Goal: Task Accomplishment & Management: Complete application form

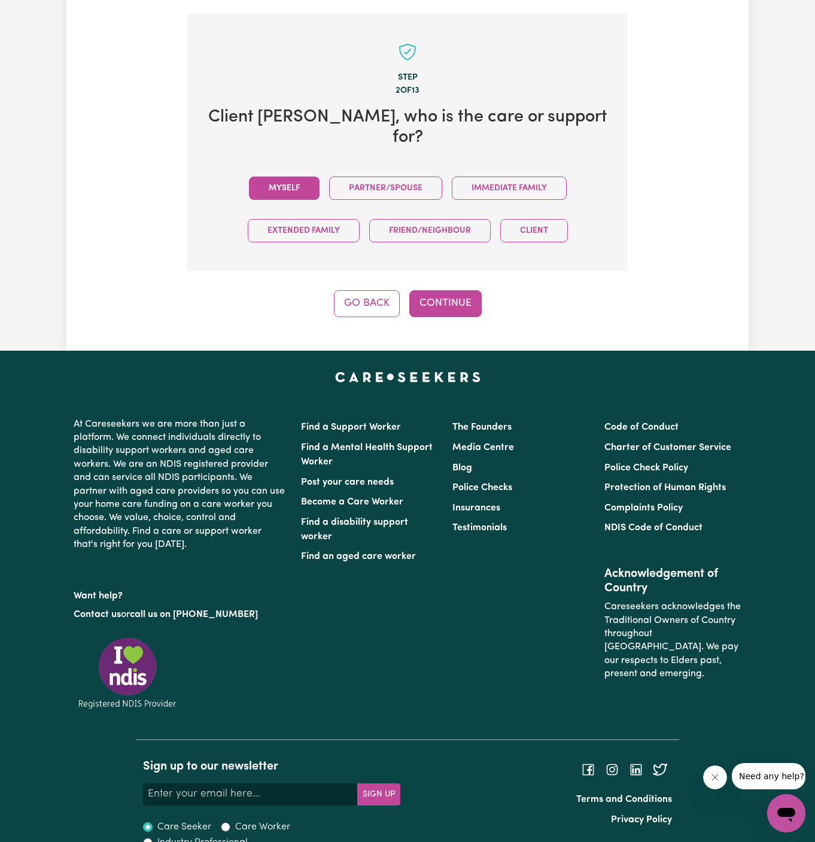
click at [295, 177] on button "Myself" at bounding box center [284, 188] width 71 height 23
click at [448, 290] on button "Continue" at bounding box center [445, 303] width 72 height 26
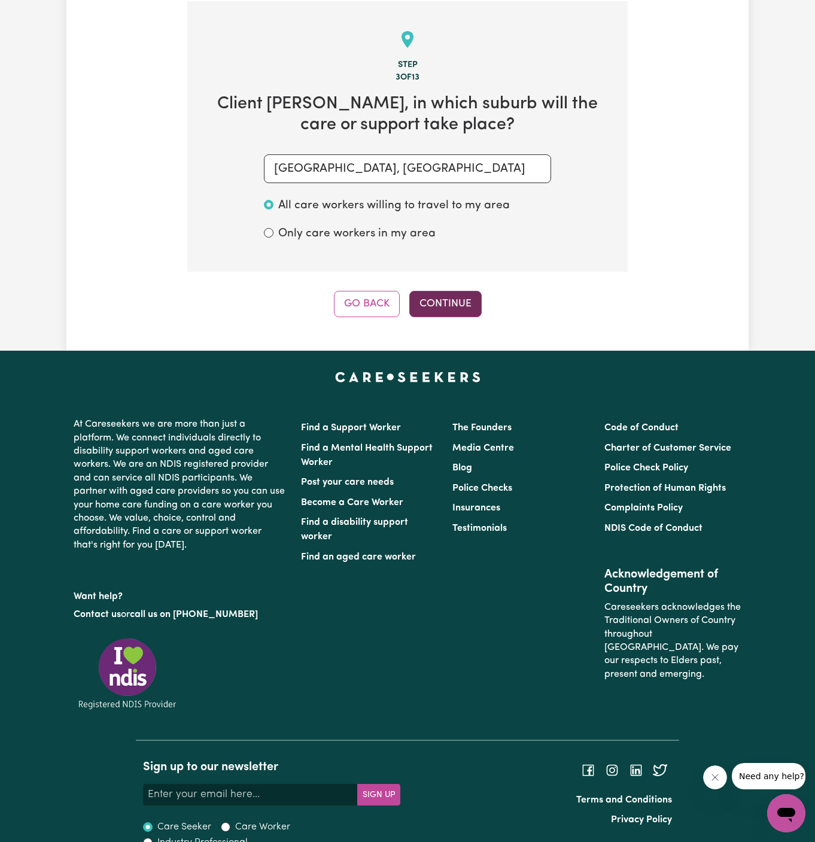
click at [449, 302] on button "Continue" at bounding box center [445, 304] width 72 height 26
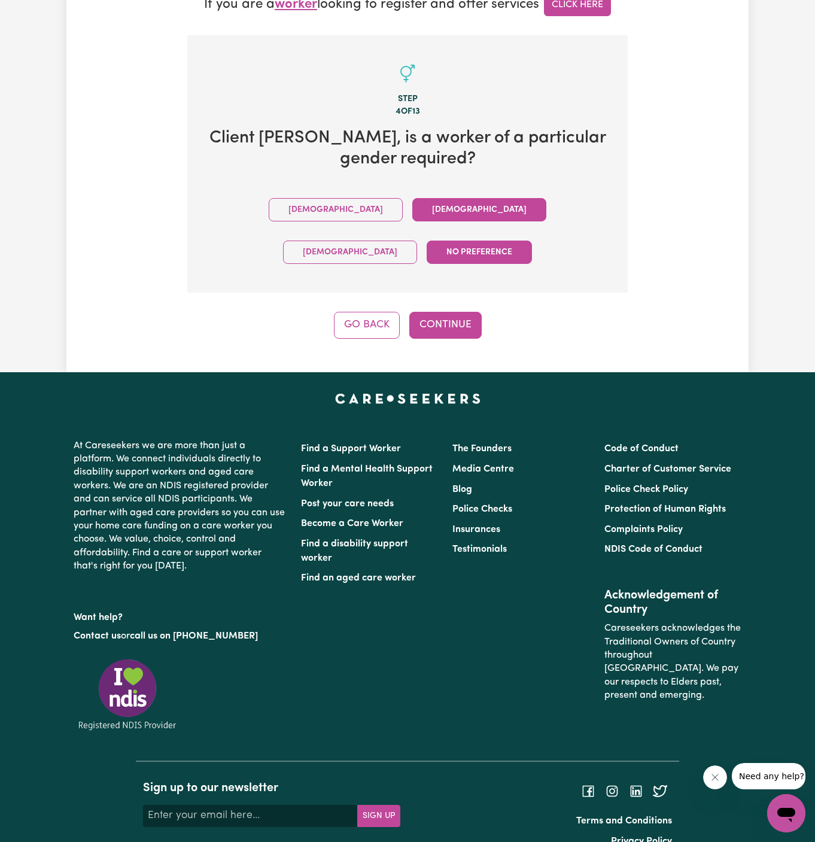
click at [412, 208] on button "Female" at bounding box center [479, 209] width 134 height 23
click at [459, 312] on button "Continue" at bounding box center [445, 325] width 72 height 26
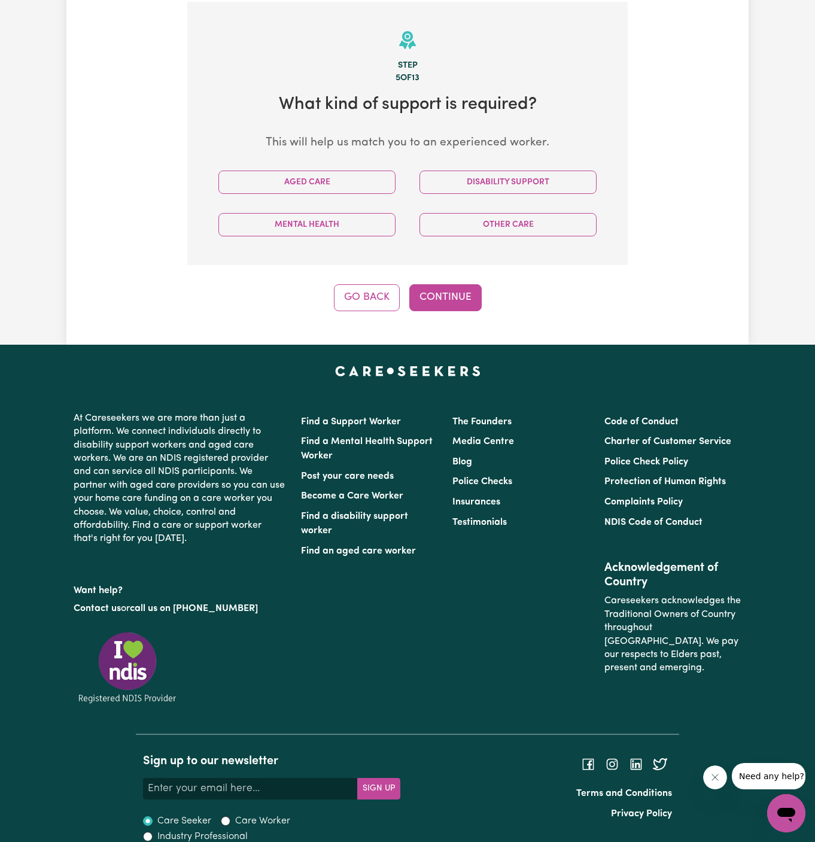
scroll to position [424, 0]
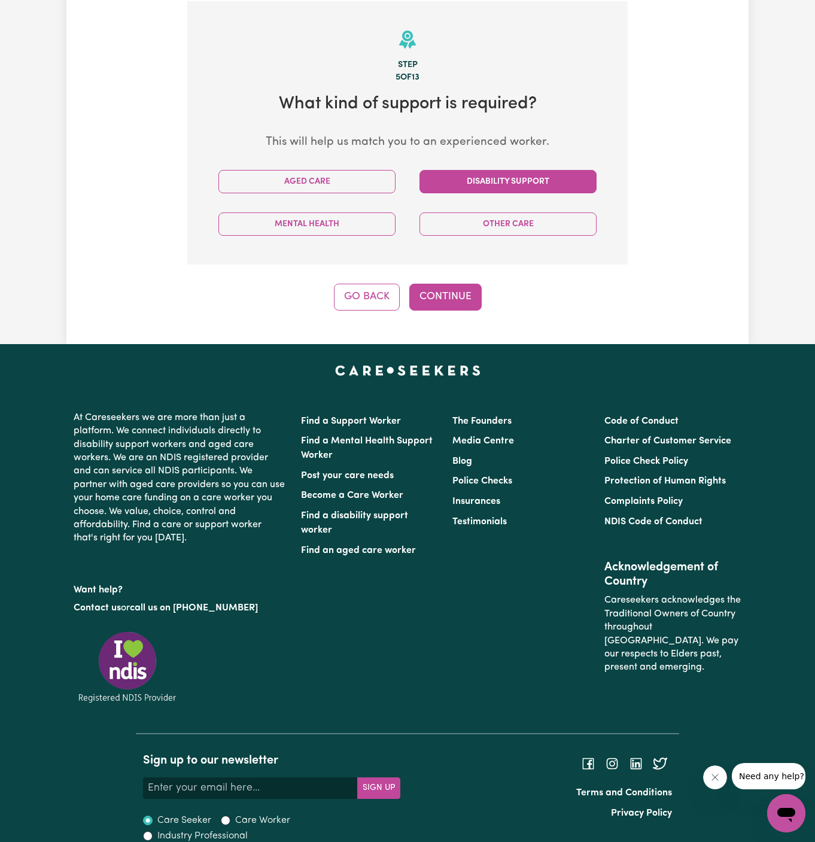
click at [552, 187] on button "Disability Support" at bounding box center [507, 181] width 177 height 23
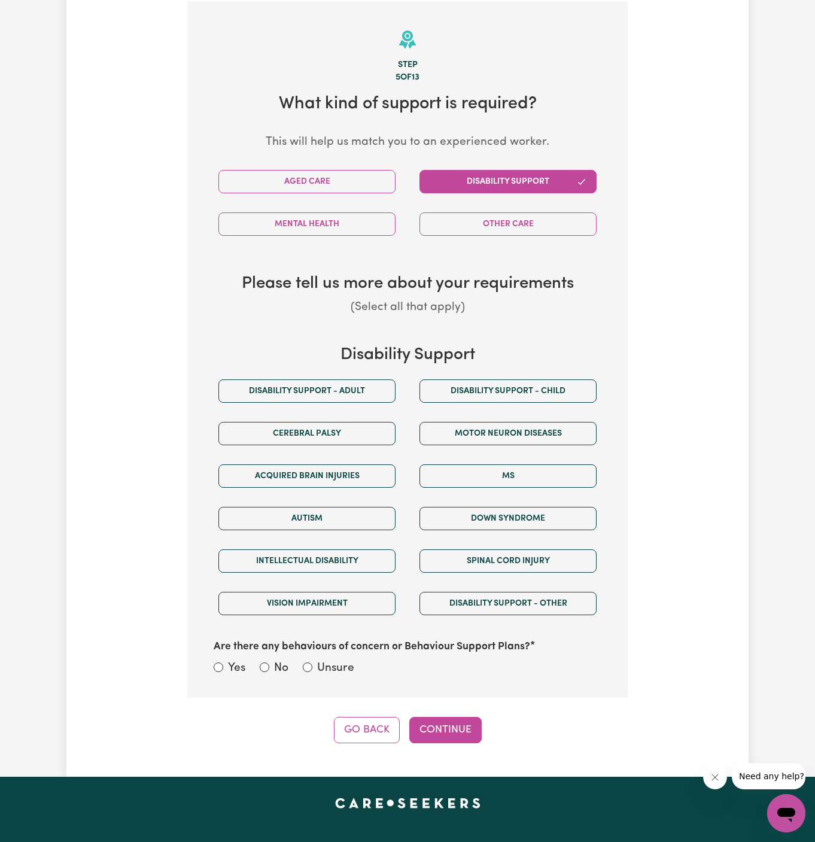
click at [373, 405] on div "Disability support - Adult" at bounding box center [306, 391] width 201 height 42
click at [349, 385] on button "Disability support - Adult" at bounding box center [306, 390] width 177 height 23
click at [316, 667] on div "Unsure" at bounding box center [328, 668] width 51 height 17
click at [343, 667] on label "Unsure" at bounding box center [335, 668] width 37 height 17
click at [312, 667] on input "Unsure" at bounding box center [308, 667] width 10 height 10
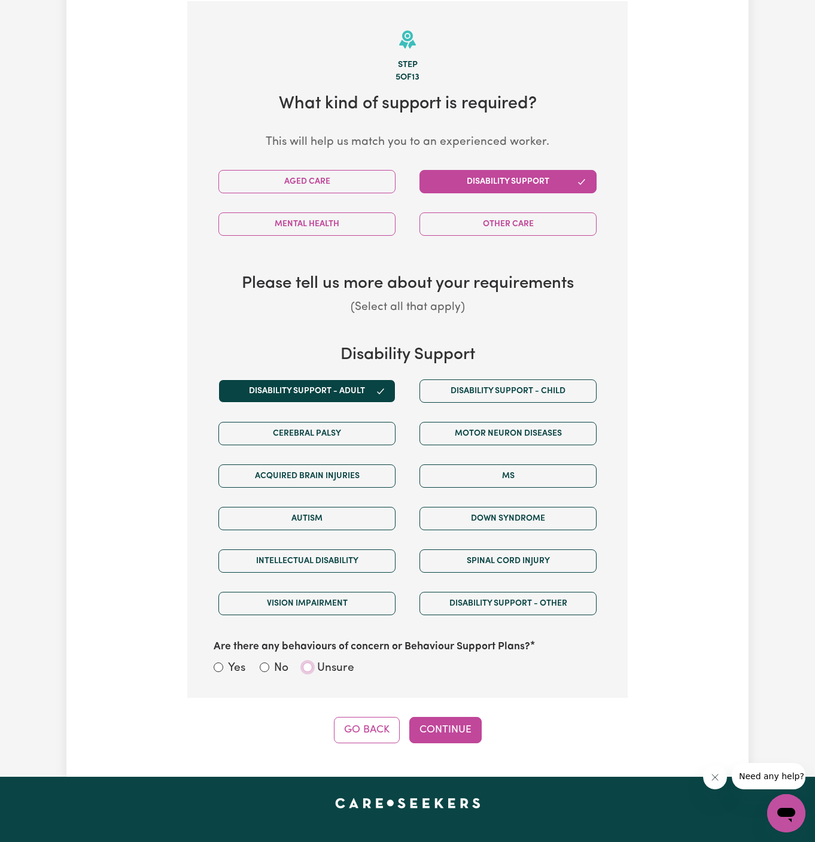
radio input "true"
click at [449, 720] on button "Continue" at bounding box center [445, 730] width 72 height 26
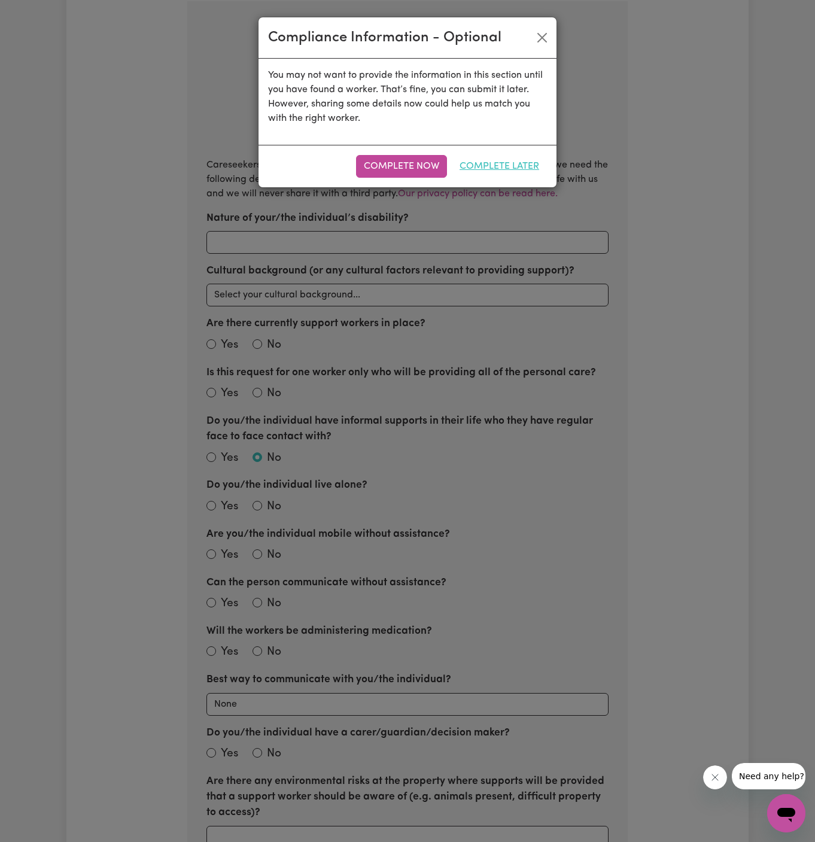
click at [492, 169] on button "Complete Later" at bounding box center [499, 166] width 95 height 23
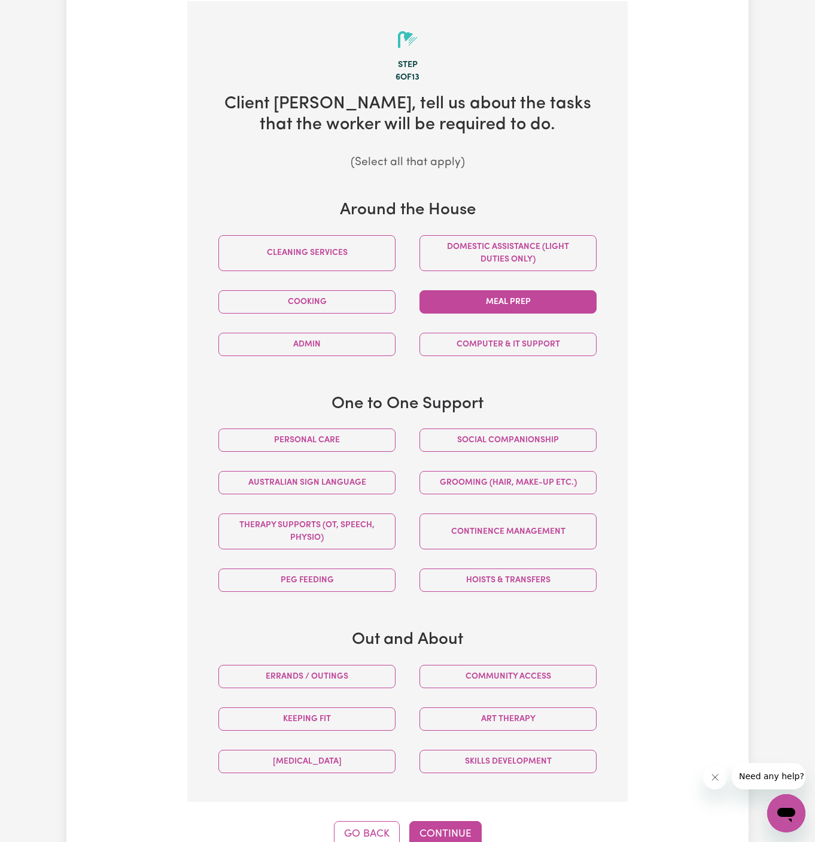
click at [523, 302] on button "Meal prep" at bounding box center [507, 301] width 177 height 23
drag, startPoint x: 523, startPoint y: 302, endPoint x: 597, endPoint y: 519, distance: 229.9
click at [597, 519] on section "Step 6 of 13 Client Ashfield , tell us about the tasks that the worker will be …" at bounding box center [407, 401] width 440 height 801
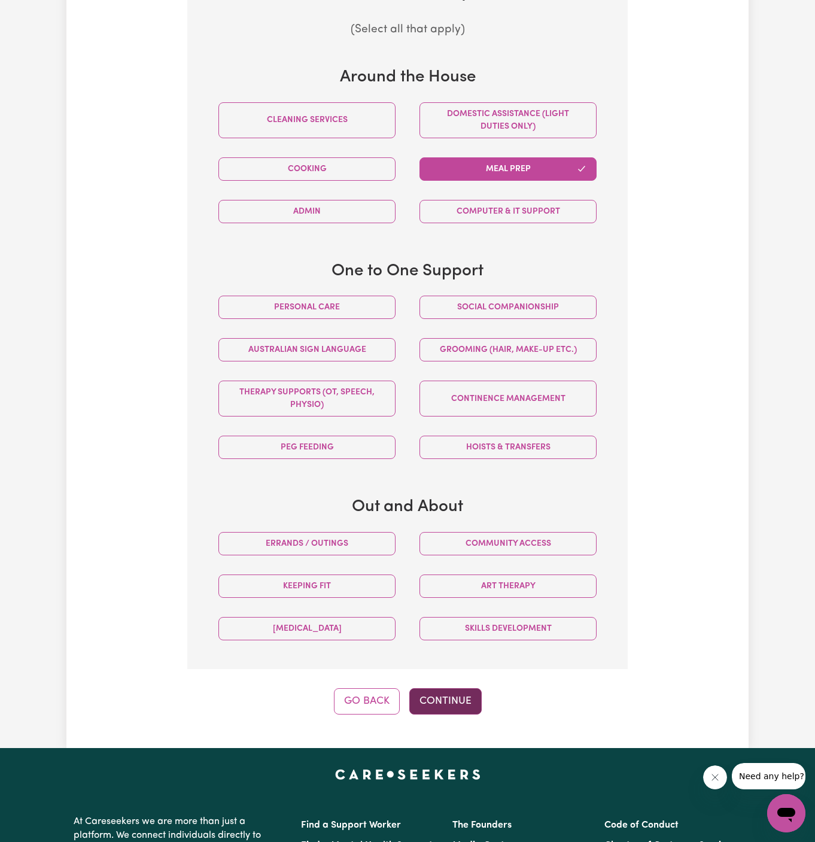
click at [454, 689] on button "Continue" at bounding box center [445, 701] width 72 height 26
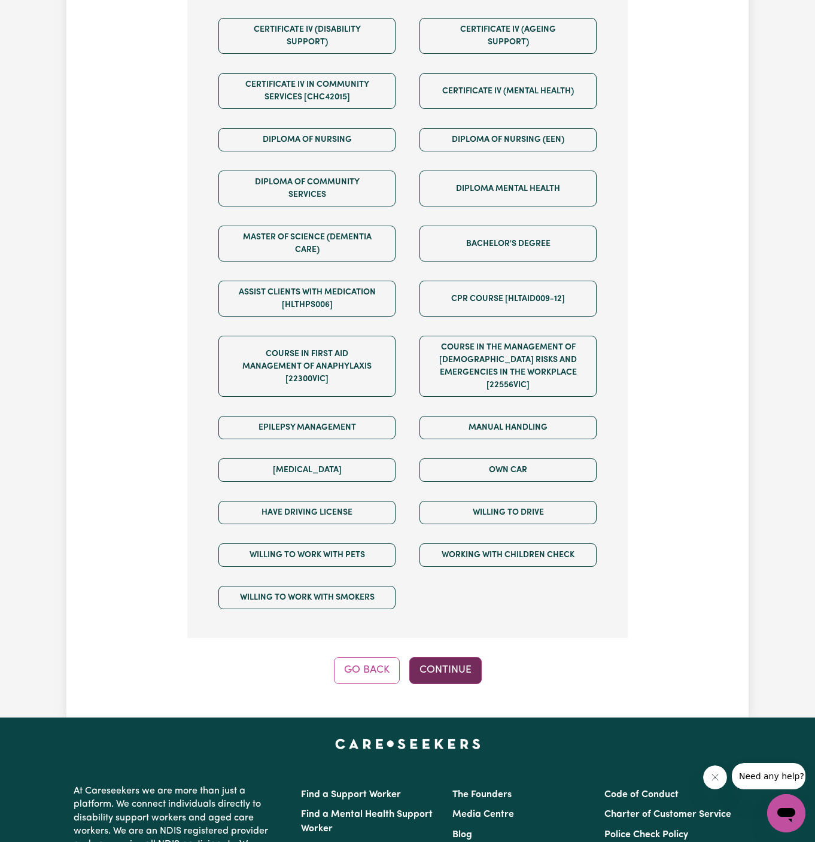
click at [464, 657] on button "Continue" at bounding box center [445, 670] width 72 height 26
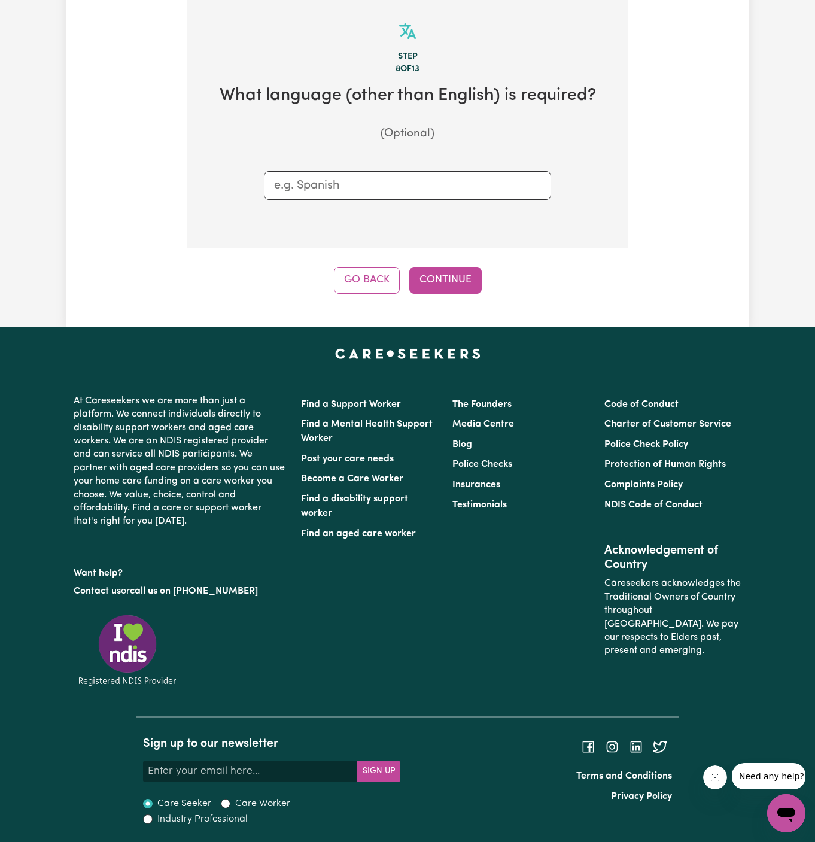
scroll to position [424, 0]
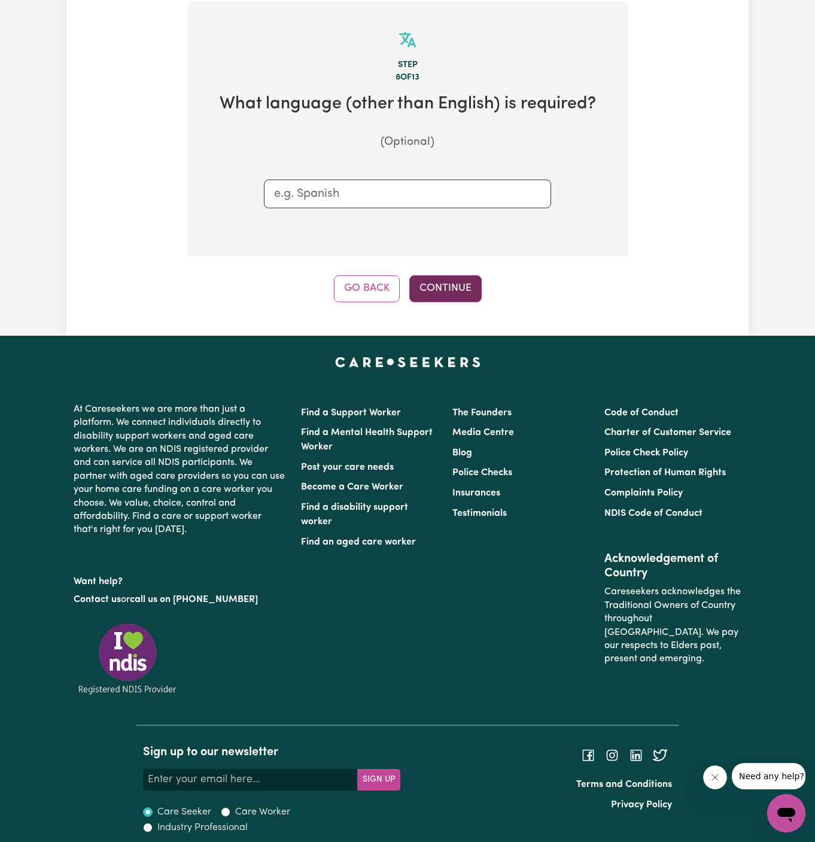
click at [448, 294] on button "Continue" at bounding box center [445, 288] width 72 height 26
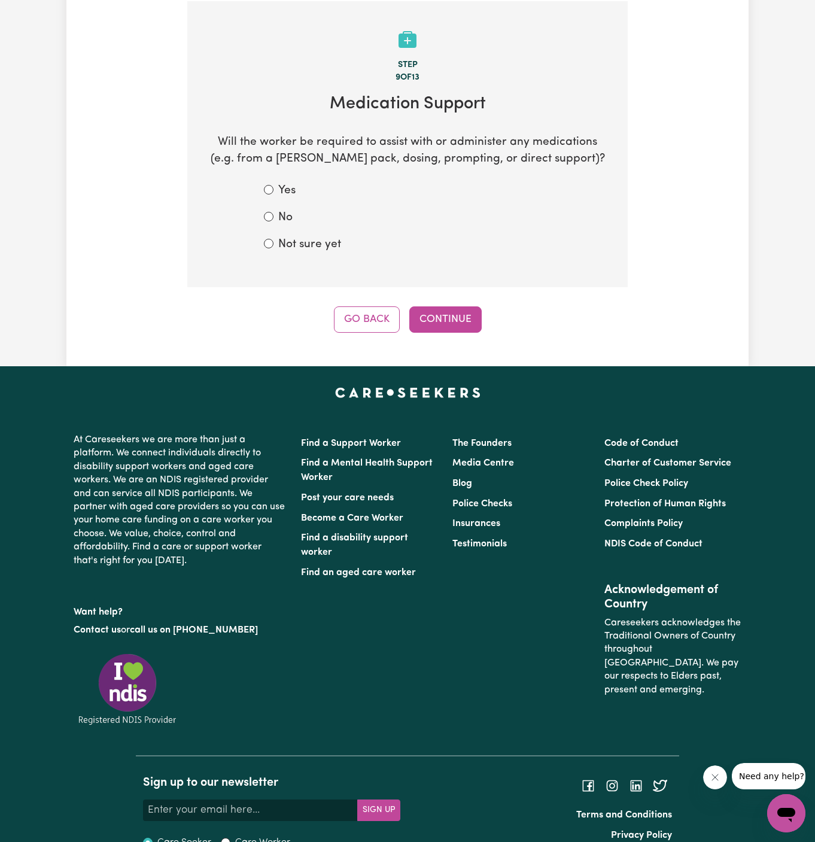
click at [275, 220] on div "No" at bounding box center [407, 217] width 287 height 17
click at [291, 215] on label "No" at bounding box center [285, 217] width 14 height 17
click at [273, 215] on input "No" at bounding box center [269, 217] width 10 height 10
radio input "true"
click at [439, 311] on button "Continue" at bounding box center [445, 319] width 72 height 26
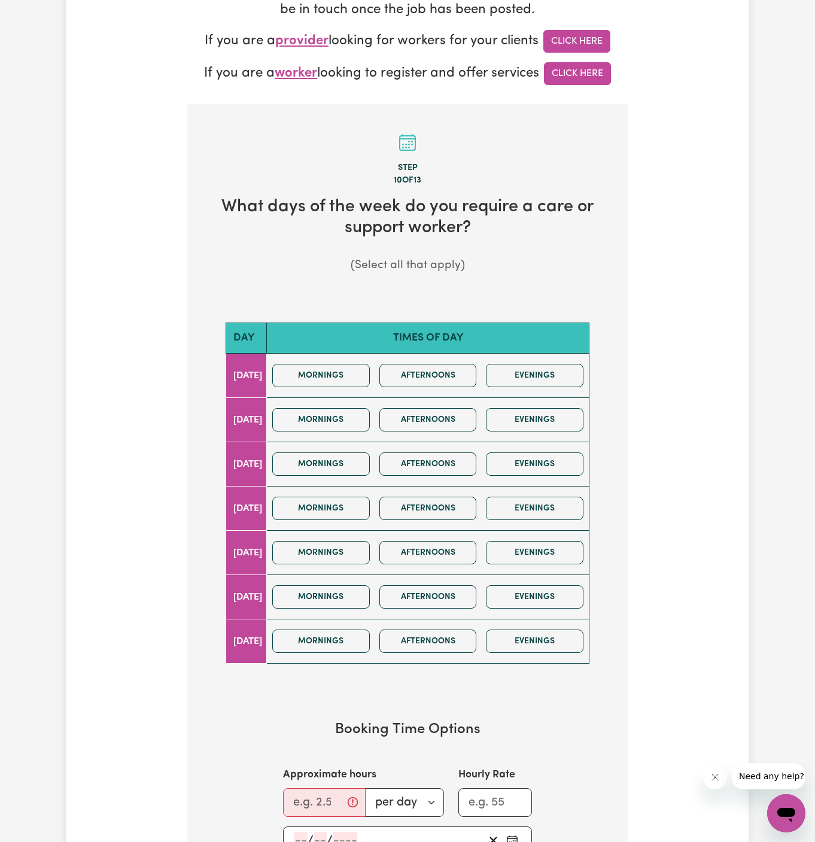
scroll to position [324, 0]
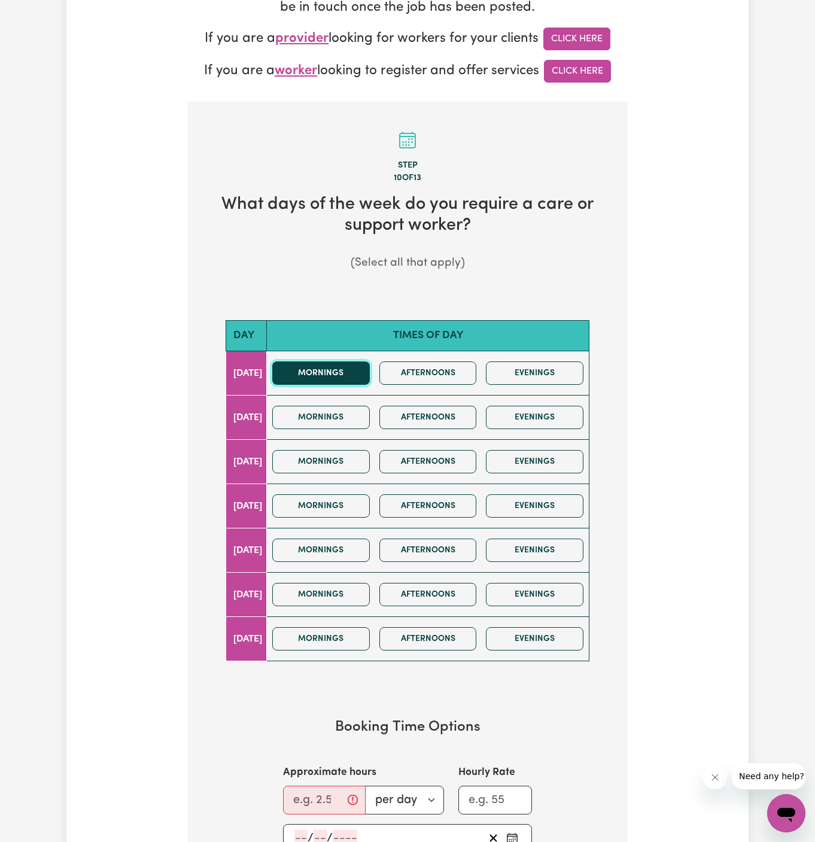
click at [337, 376] on button "Mornings" at bounding box center [321, 372] width 98 height 23
click at [306, 793] on input "Approximate hours" at bounding box center [324, 800] width 83 height 29
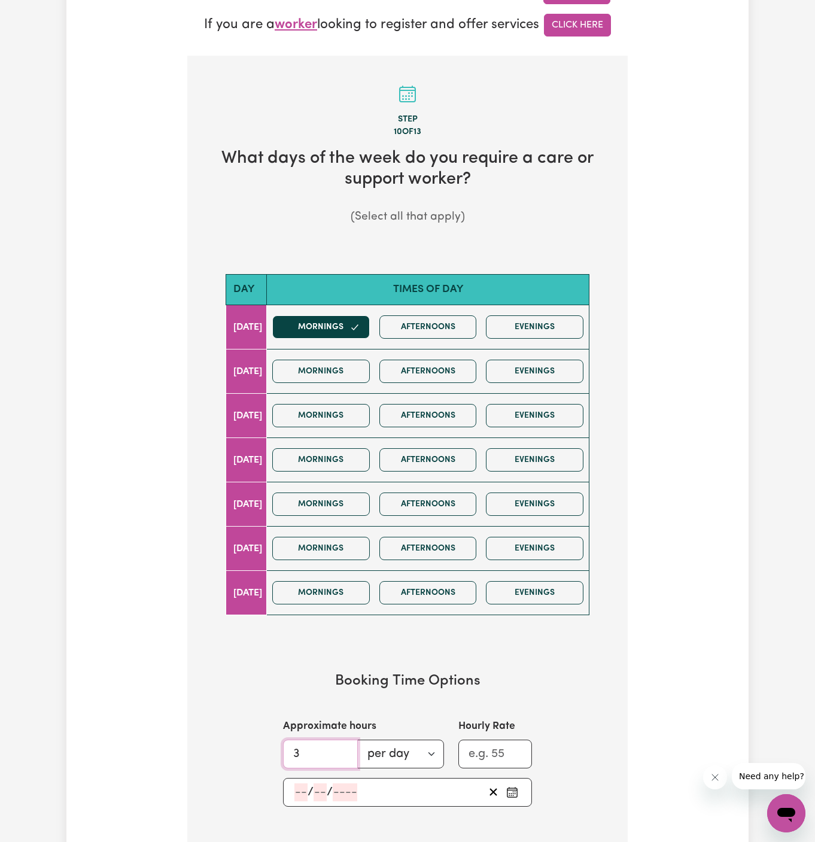
scroll to position [399, 0]
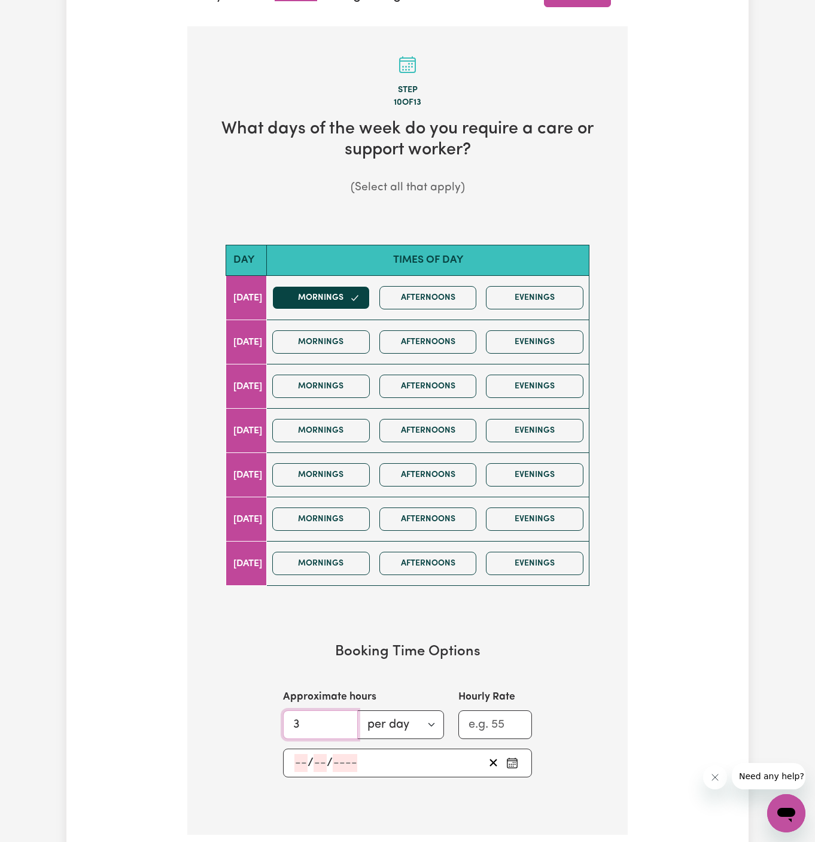
type input "3"
click at [296, 754] on input "number" at bounding box center [300, 763] width 13 height 18
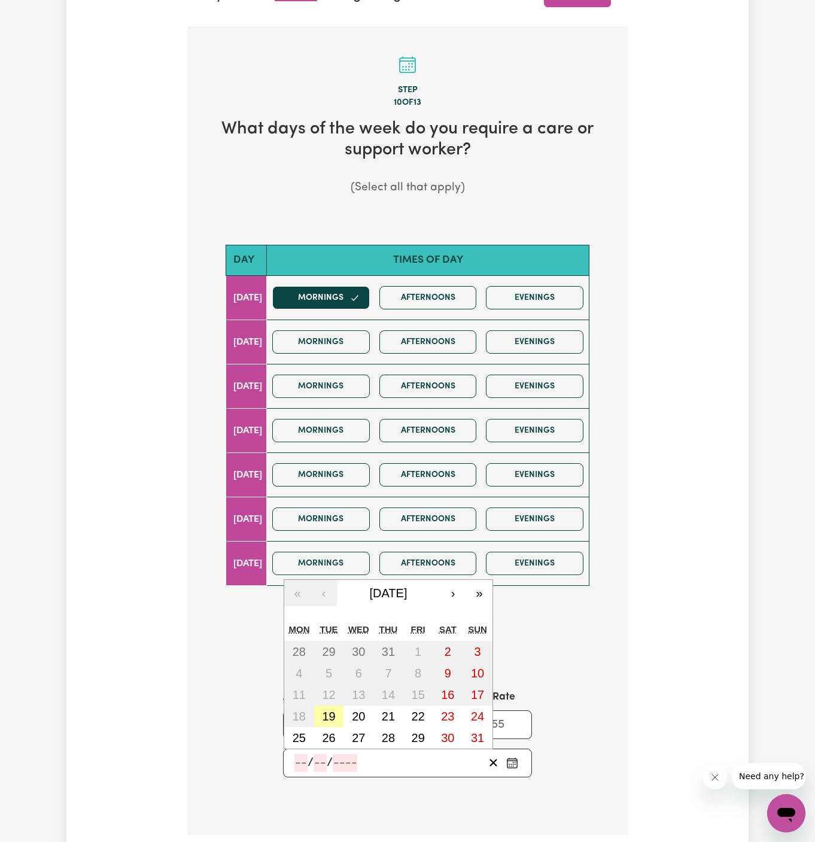
click at [317, 705] on button "19" at bounding box center [329, 716] width 30 height 22
type input "2025-08-19"
type input "19"
type input "8"
type input "2025"
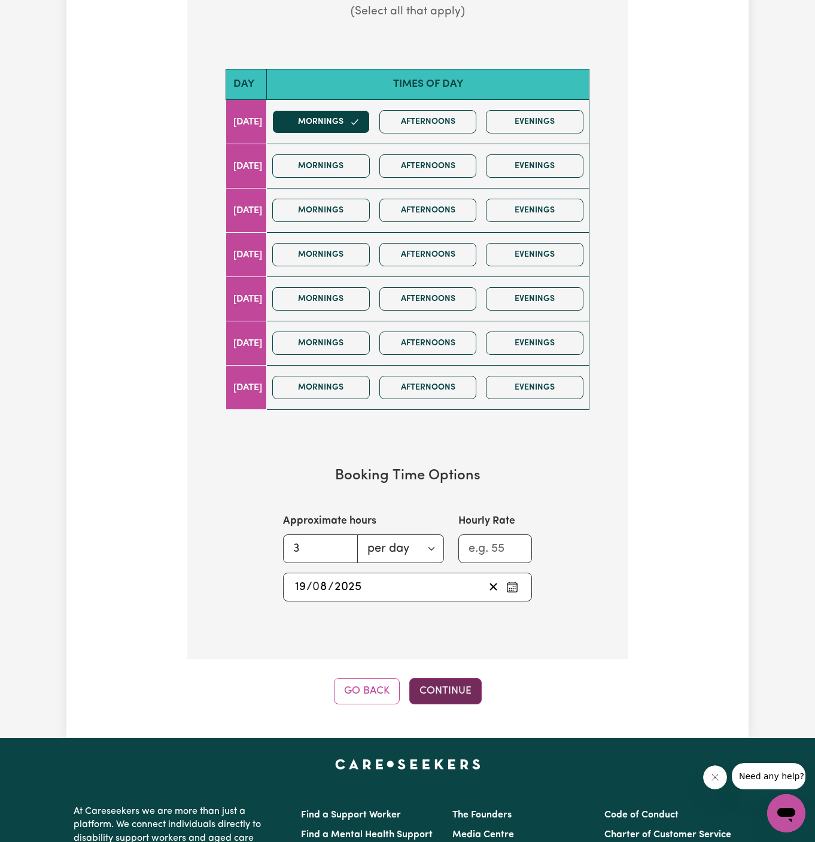
click at [453, 678] on button "Continue" at bounding box center [445, 691] width 72 height 26
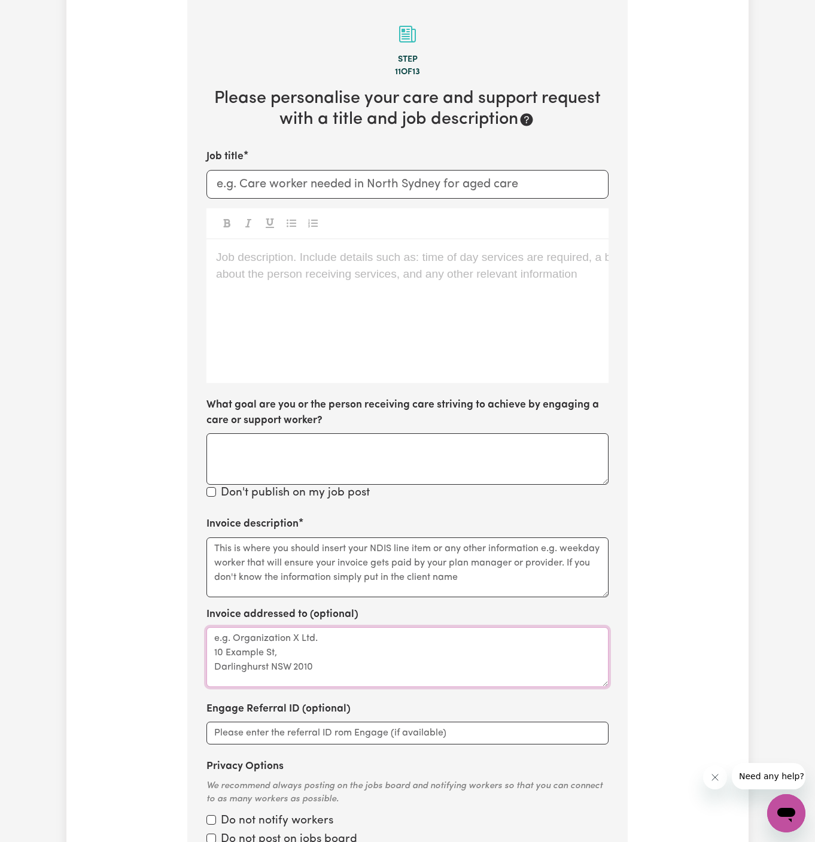
click at [453, 673] on textarea "Invoice addressed to (optional)" at bounding box center [407, 657] width 402 height 60
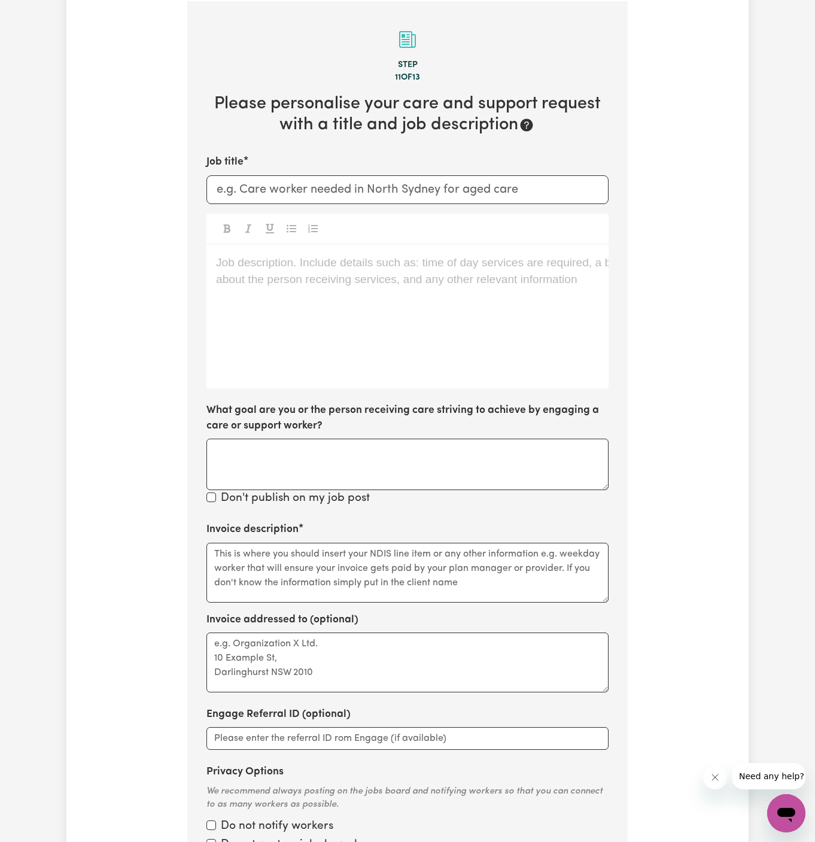
click at [320, 311] on div "Job description. Include details such as: time of day services are required, a …" at bounding box center [407, 317] width 402 height 144
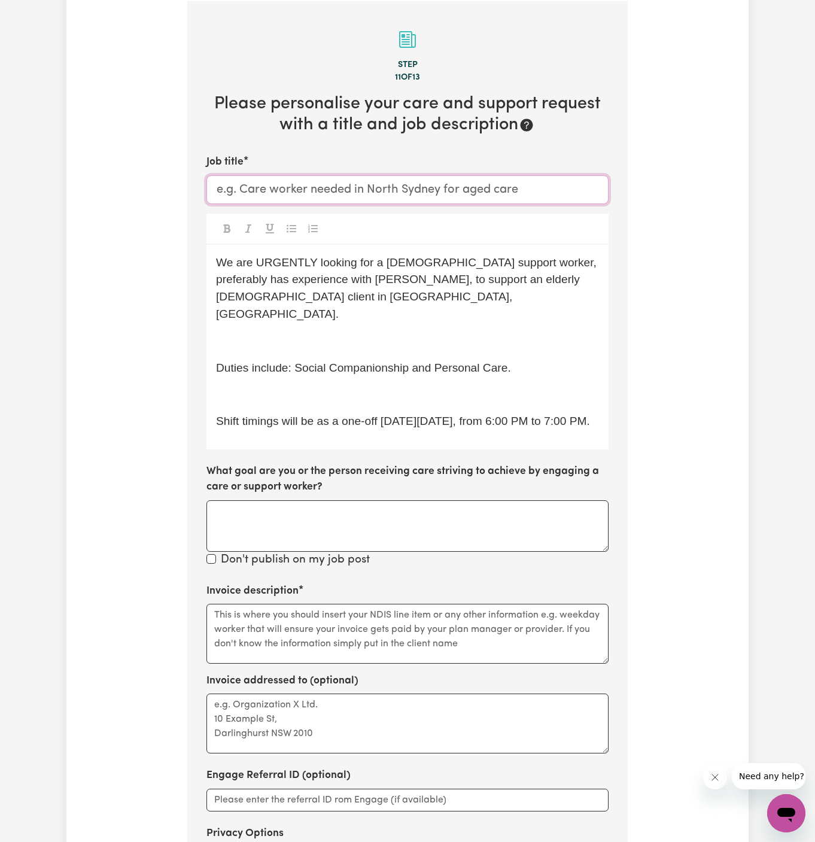
click at [329, 183] on input "Job title" at bounding box center [407, 189] width 402 height 29
click at [316, 333] on p "﻿" at bounding box center [407, 341] width 383 height 17
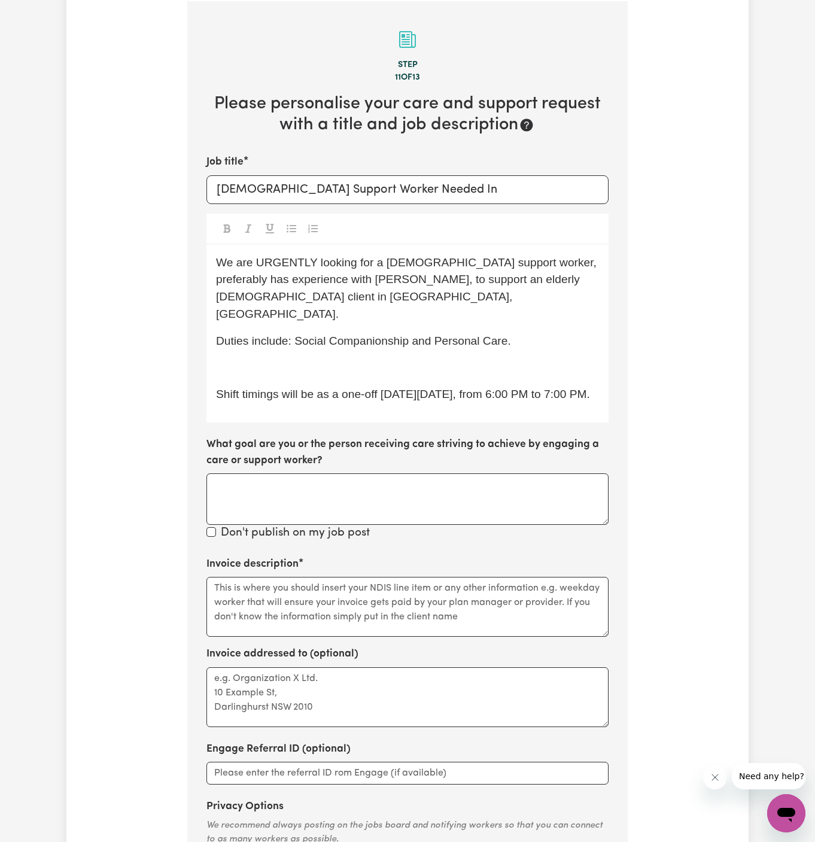
click at [290, 258] on span "We are URGENTLY looking for a female support worker, preferably has experience …" at bounding box center [408, 288] width 384 height 64
click at [394, 275] on span "We are looking for a female support worker, preferably has experience with Park…" at bounding box center [402, 288] width 373 height 64
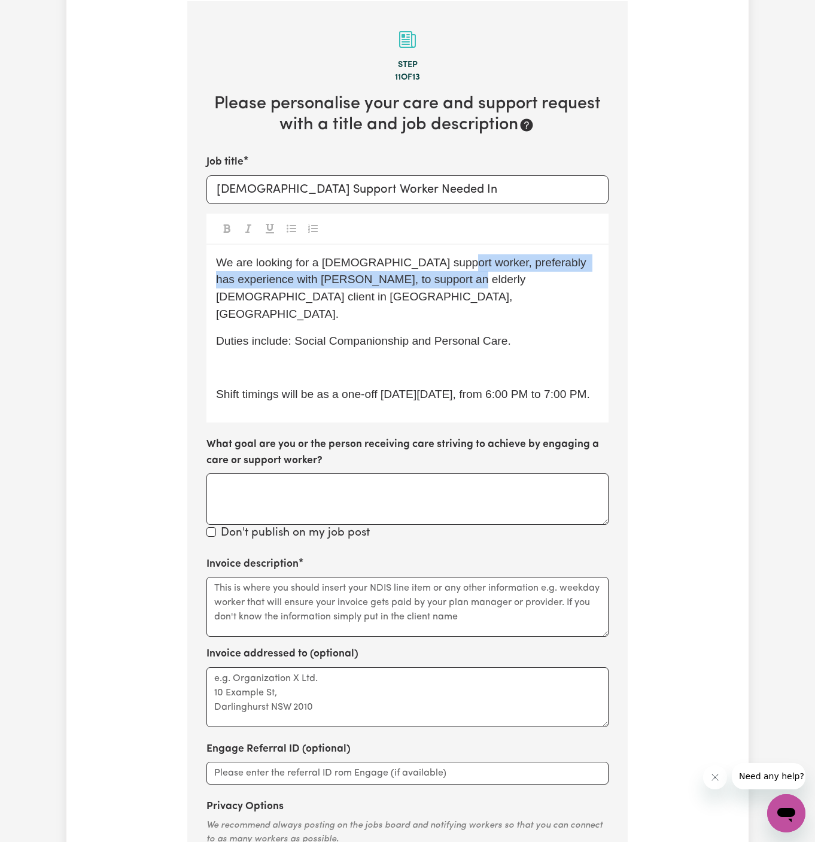
drag, startPoint x: 438, startPoint y: 263, endPoint x: 419, endPoint y: 281, distance: 26.2
click at [419, 281] on span "We are looking for a female support worker, preferably has experience with Park…" at bounding box center [402, 288] width 373 height 64
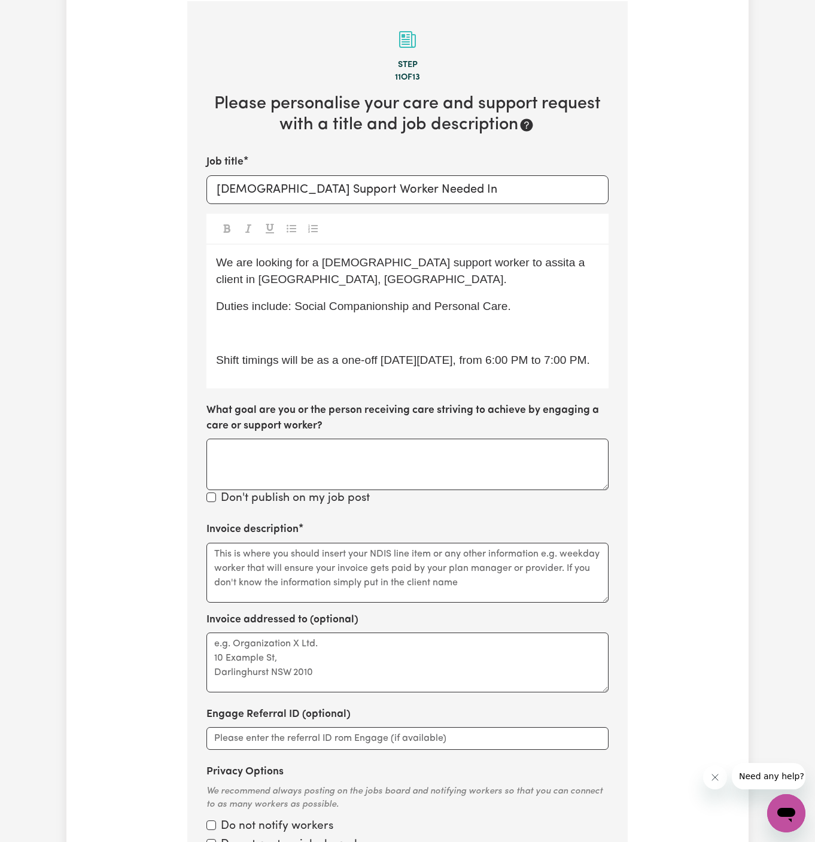
click at [480, 266] on span "We are looking for a female support worker to assita a client in Milsons Point,…" at bounding box center [402, 271] width 372 height 30
click at [465, 264] on span "We are looking for a female support worker to assita a client in Milsons Point,…" at bounding box center [402, 271] width 372 height 30
click at [521, 299] on p "Duties include: Social Companionship and Personal Care." at bounding box center [407, 306] width 383 height 17
click at [531, 290] on div "We are looking for a female support worker to assist a client in Milsons Point,…" at bounding box center [407, 317] width 402 height 144
click at [451, 196] on input "Female Support Worker Needed In" at bounding box center [407, 189] width 402 height 29
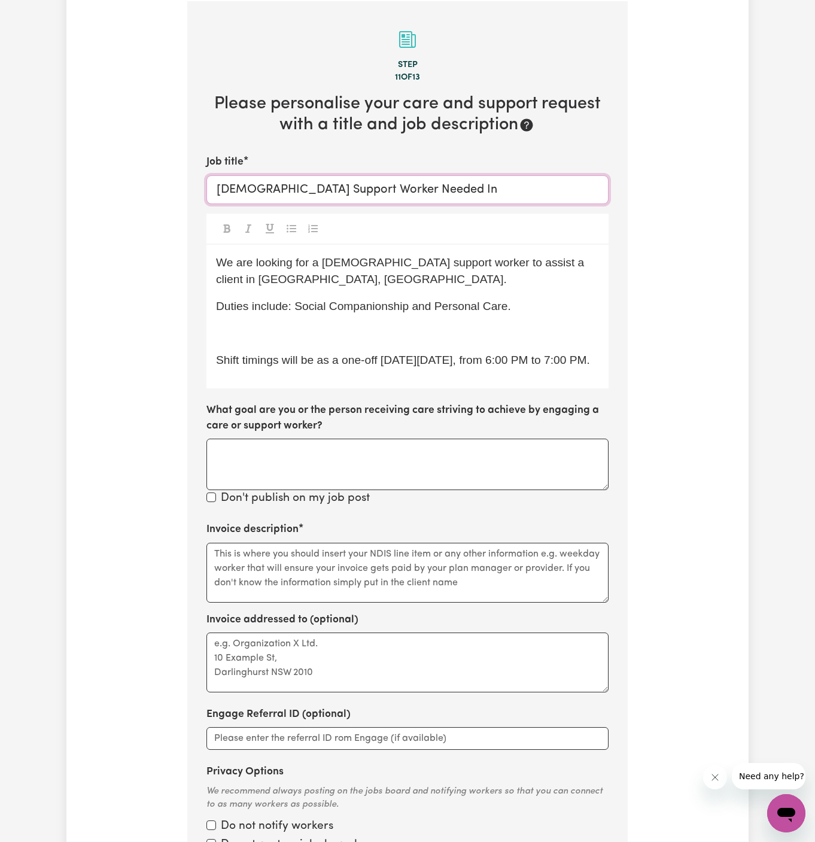
paste input "Ashfield, NSW"
type input "Female Support Worker Needed In Ashfield, NSW"
drag, startPoint x: 533, startPoint y: 264, endPoint x: 534, endPoint y: 284, distance: 20.4
click at [534, 284] on p "We are looking for a female support worker to assist a client in Milsons Point,…" at bounding box center [407, 271] width 383 height 35
drag, startPoint x: 295, startPoint y: 303, endPoint x: 541, endPoint y: 300, distance: 246.5
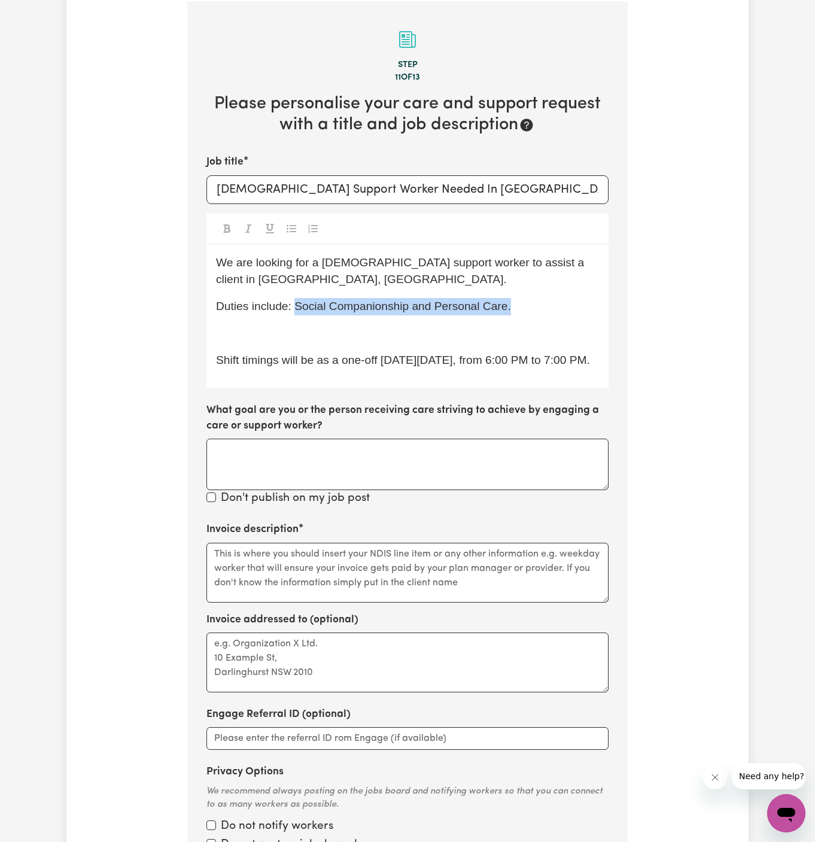
click at [541, 300] on p "Duties include: Social Companionship and Personal Care." at bounding box center [407, 306] width 383 height 17
click at [386, 312] on span "Duties include: meal prep (meal planning)" at bounding box center [322, 306] width 212 height 13
click at [360, 347] on div "We are looking for a female support worker to assist a client in Ashfield, NSW.…" at bounding box center [407, 317] width 402 height 144
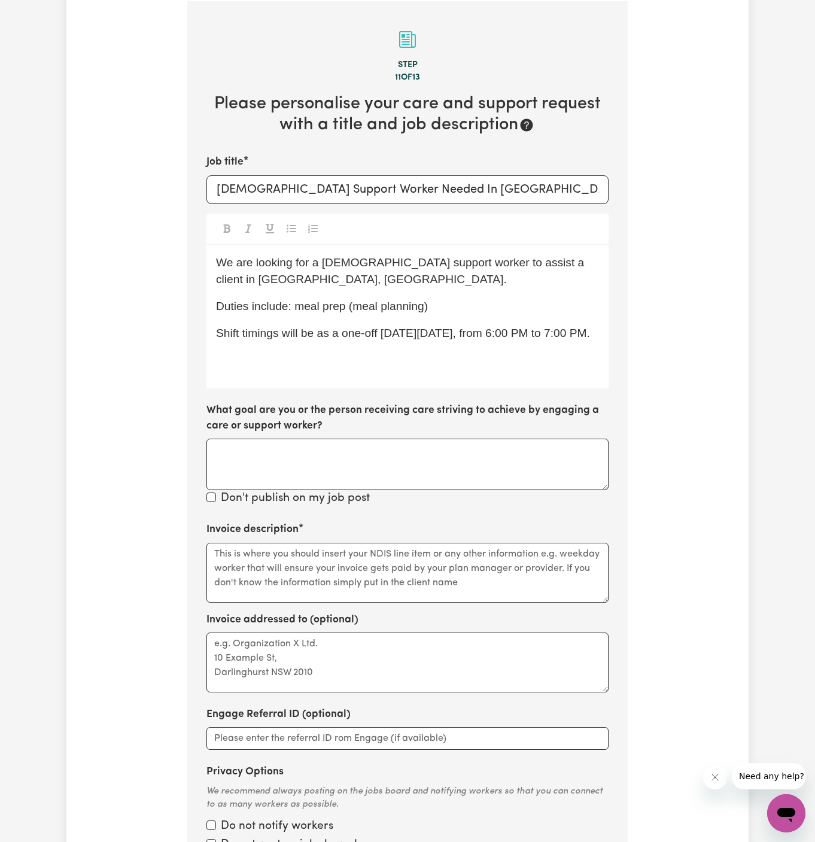
click at [337, 332] on span "Shift timings will be as a one-off on Wednesday, 20/08, from 6:00 PM to 7:00 PM." at bounding box center [403, 333] width 374 height 13
drag, startPoint x: 318, startPoint y: 328, endPoint x: 445, endPoint y: 336, distance: 126.5
click at [445, 336] on span "Shift timings will be as a one-off on Wednesday, 20/08, from 6:00 PM to 7:00 PM." at bounding box center [403, 333] width 374 height 13
drag, startPoint x: 356, startPoint y: 334, endPoint x: 512, endPoint y: 343, distance: 156.4
click at [512, 343] on div "We are looking for a female support worker to assist a client in Ashfield, NSW.…" at bounding box center [407, 317] width 402 height 144
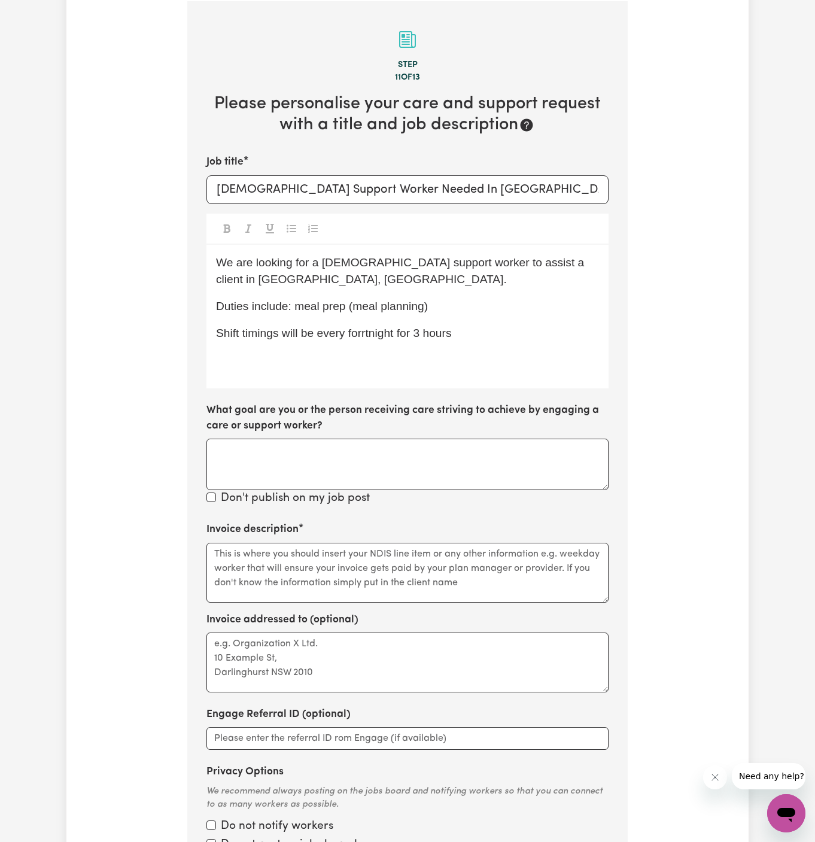
click at [363, 331] on span "Shift timings will be every forrtnight for 3 hours" at bounding box center [334, 333] width 236 height 13
click at [418, 333] on span "Shift timings will be every fortnight for 3 hours" at bounding box center [332, 333] width 232 height 13
click at [463, 333] on p "Shift timings will be every fortnight for 3 hours" at bounding box center [407, 333] width 383 height 17
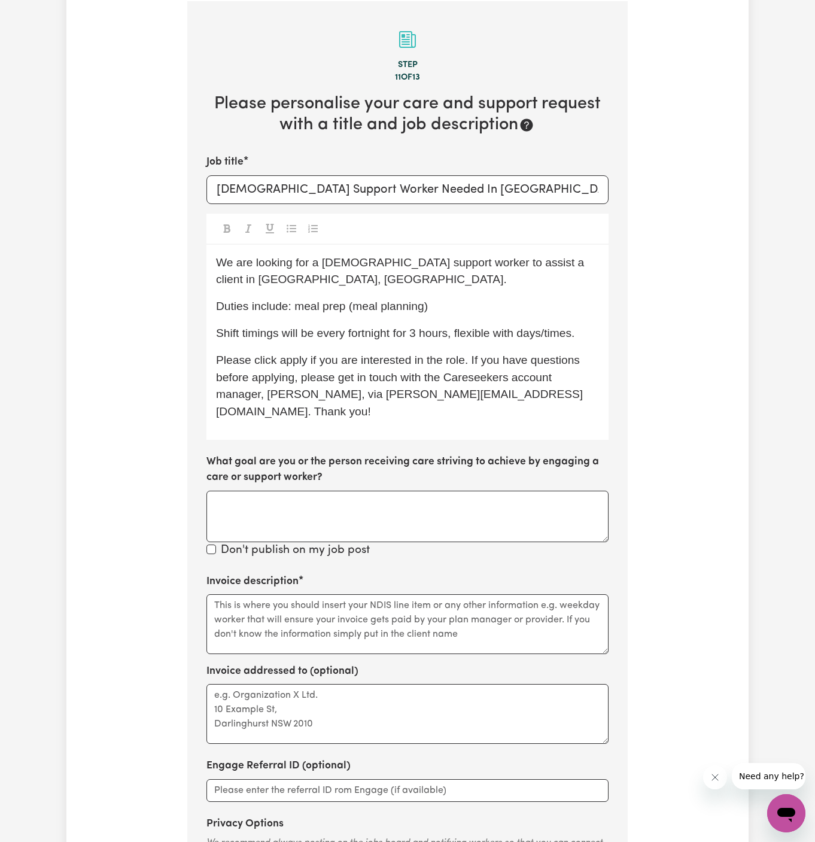
click at [287, 574] on label "Invoice description" at bounding box center [252, 582] width 92 height 16
click at [287, 594] on textarea "Invoice description" at bounding box center [407, 624] width 402 height 60
click at [444, 604] on textarea "Invoice description" at bounding box center [407, 624] width 402 height 60
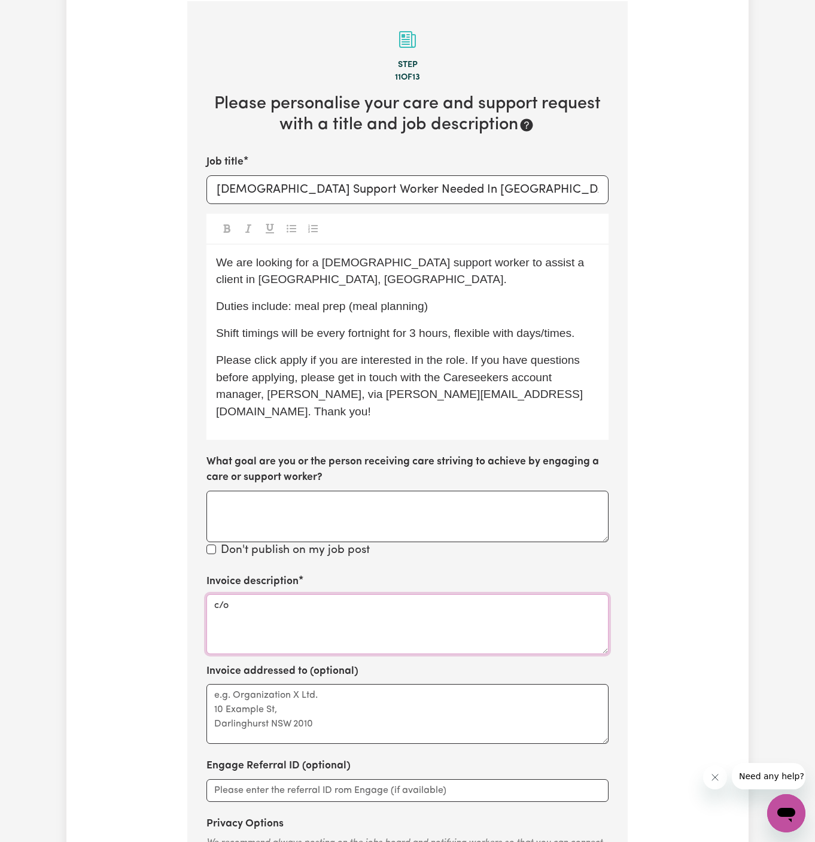
paste textarea "DMC Support"
click at [232, 594] on textarea "c/o DMC Support" at bounding box center [407, 624] width 402 height 60
type textarea "c/o DMC Support"
click at [242, 689] on textarea "Invoice addressed to (optional)" at bounding box center [407, 714] width 402 height 60
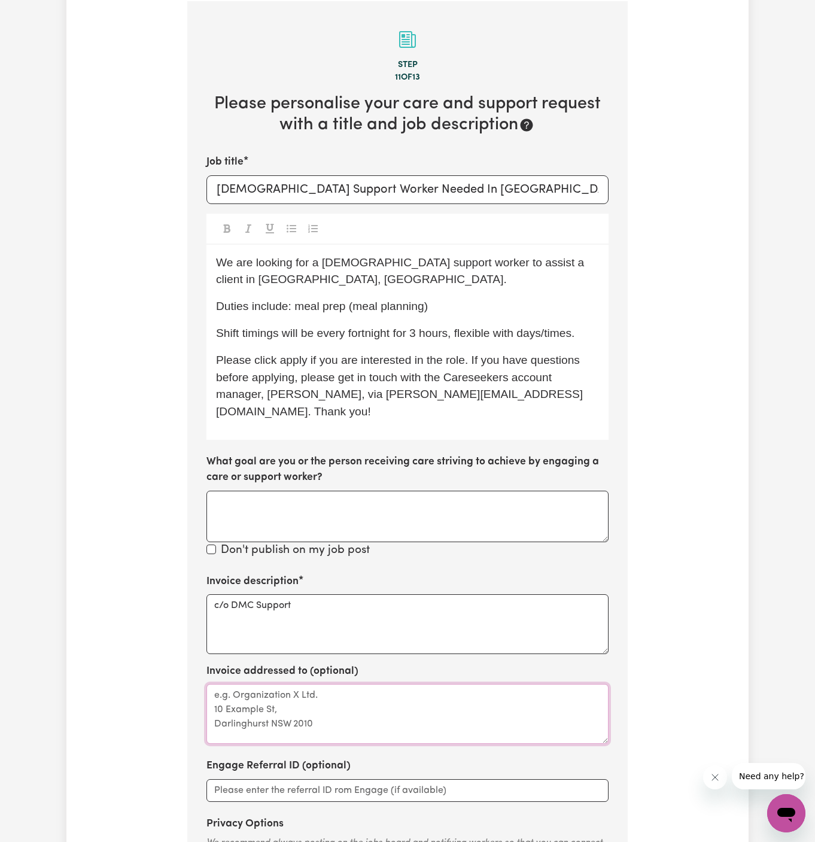
paste textarea "c/o DMC Support"
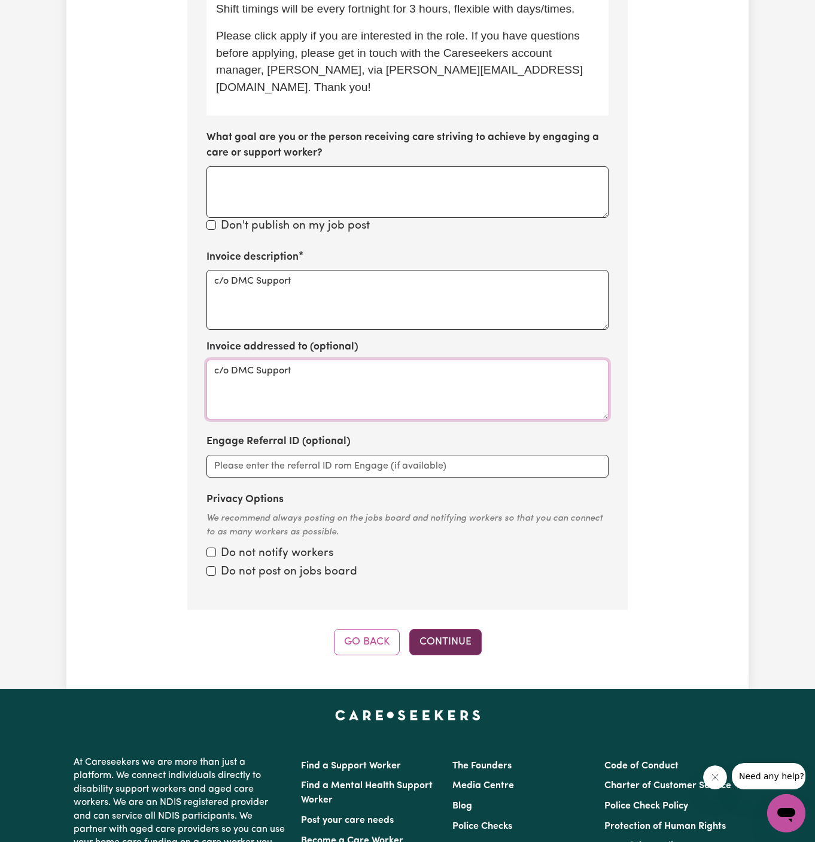
type textarea "c/o DMC Support"
click at [449, 629] on button "Continue" at bounding box center [445, 642] width 72 height 26
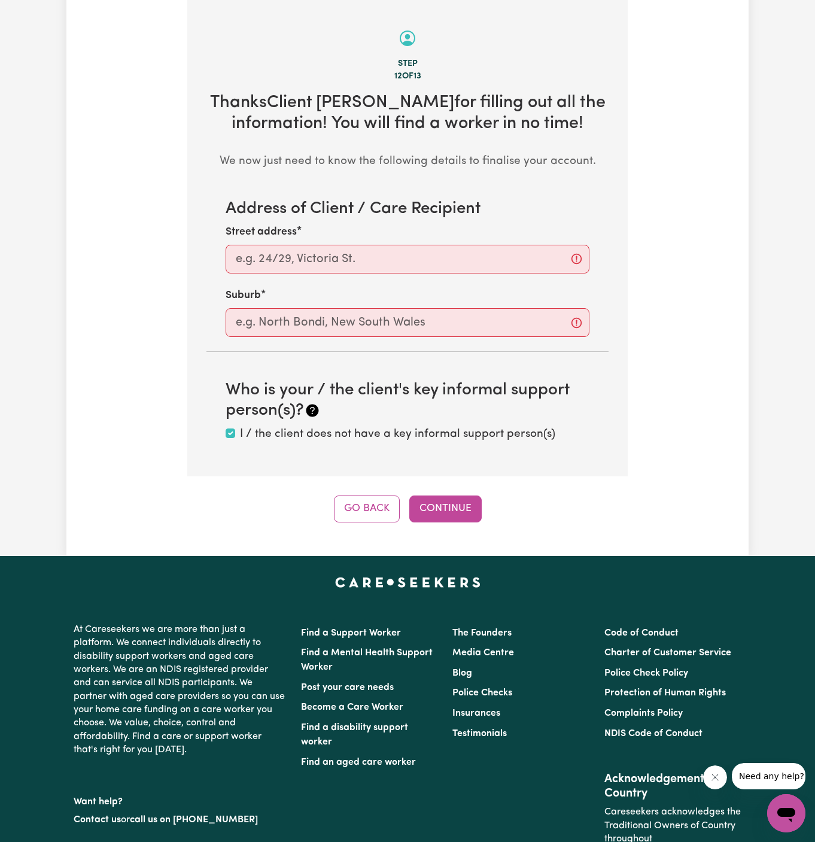
scroll to position [424, 0]
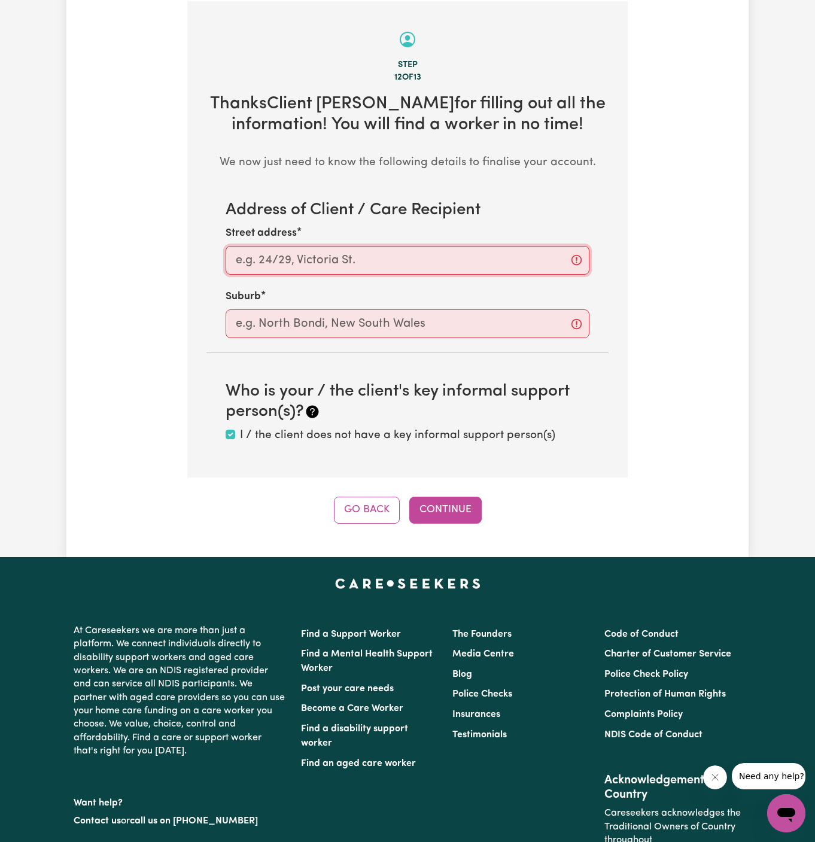
click at [318, 268] on input "Street address" at bounding box center [408, 260] width 364 height 29
paste input "Ashfield"
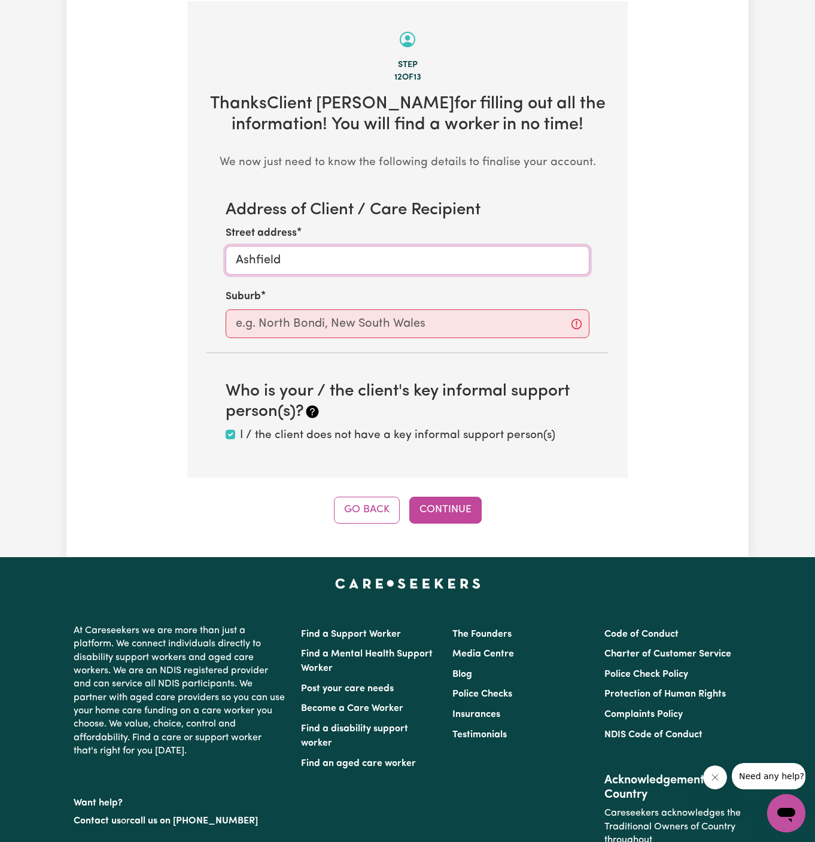
type input "Ashfield"
click at [305, 309] on input "text" at bounding box center [408, 323] width 364 height 29
paste input "Ashfield"
type input "Ashfield"
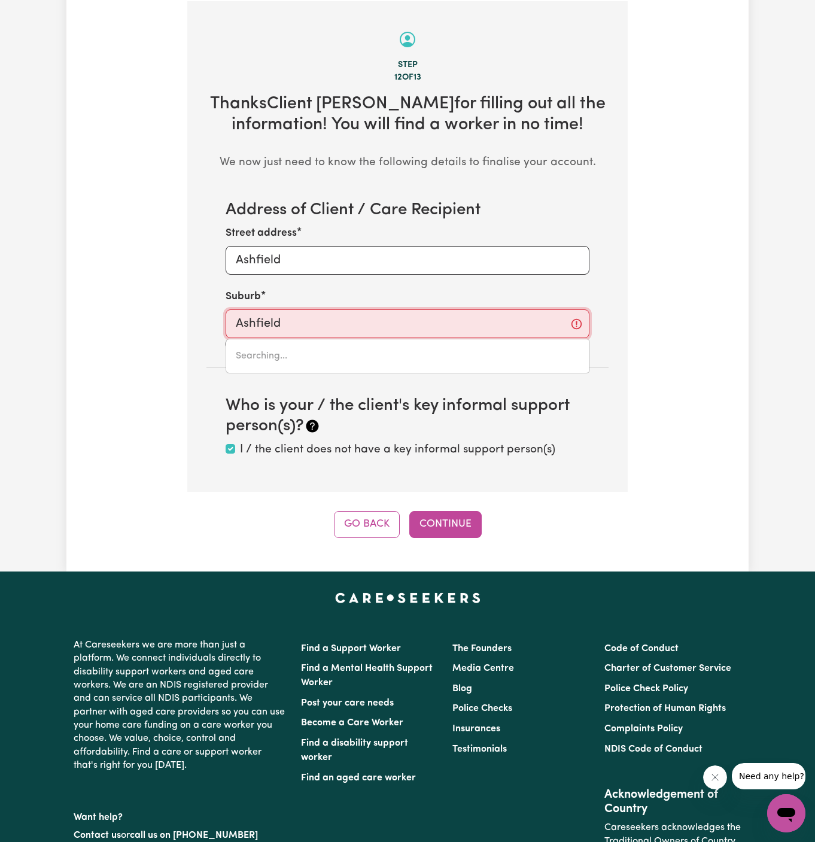
type input "Ashfield, New South Wales, 2131"
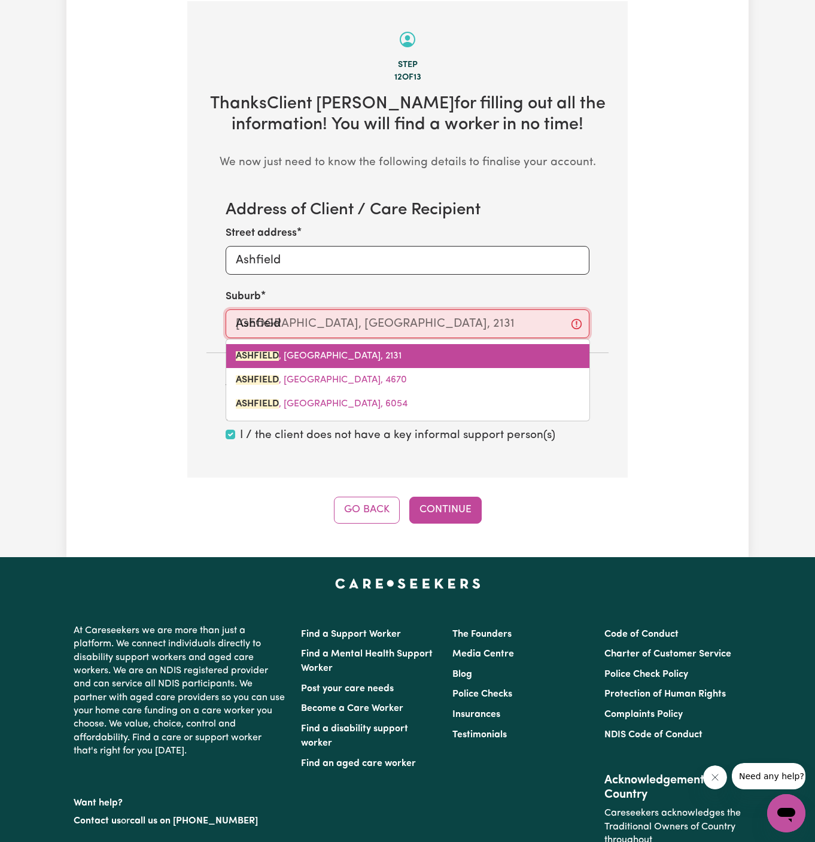
click at [333, 353] on span "ASHFIELD , New South Wales, 2131" at bounding box center [319, 356] width 166 height 10
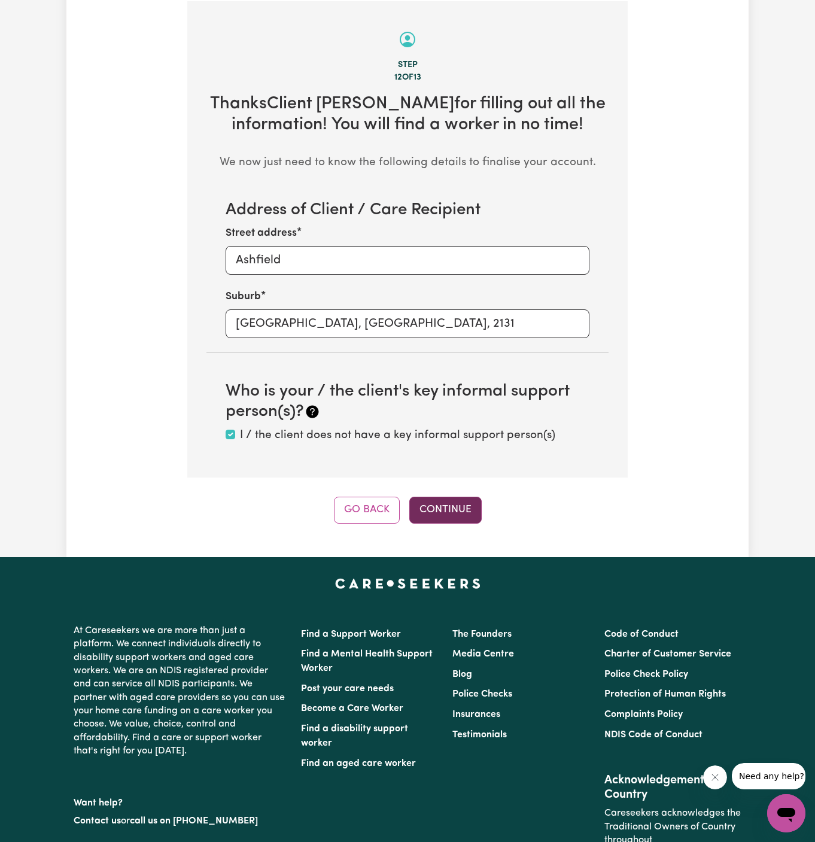
click at [459, 497] on button "Continue" at bounding box center [445, 510] width 72 height 26
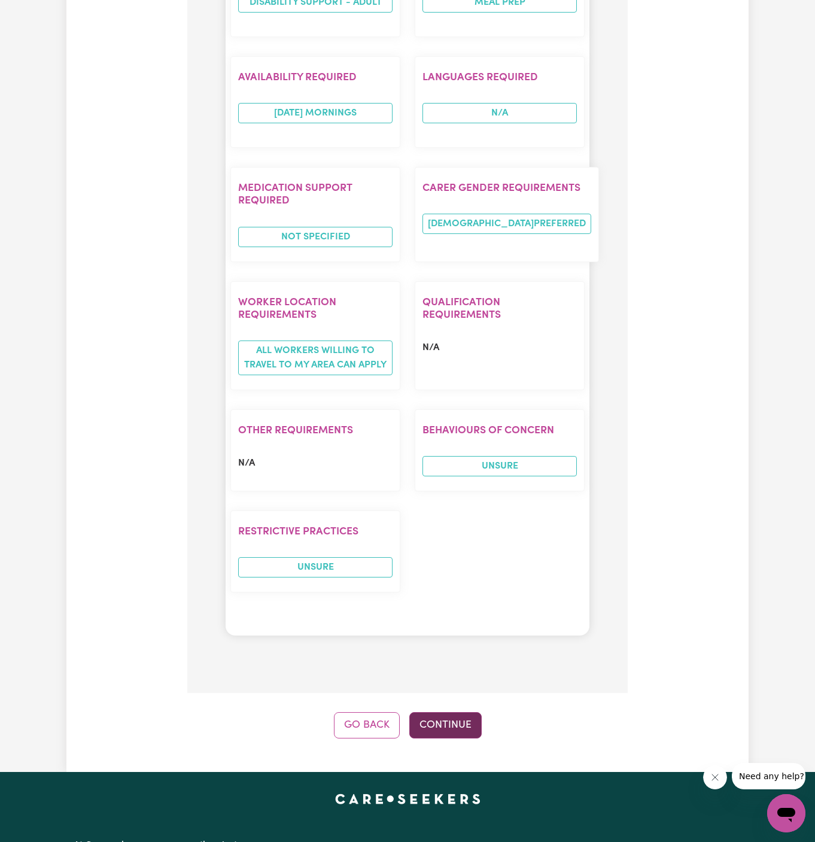
click at [448, 712] on button "Continue" at bounding box center [445, 725] width 72 height 26
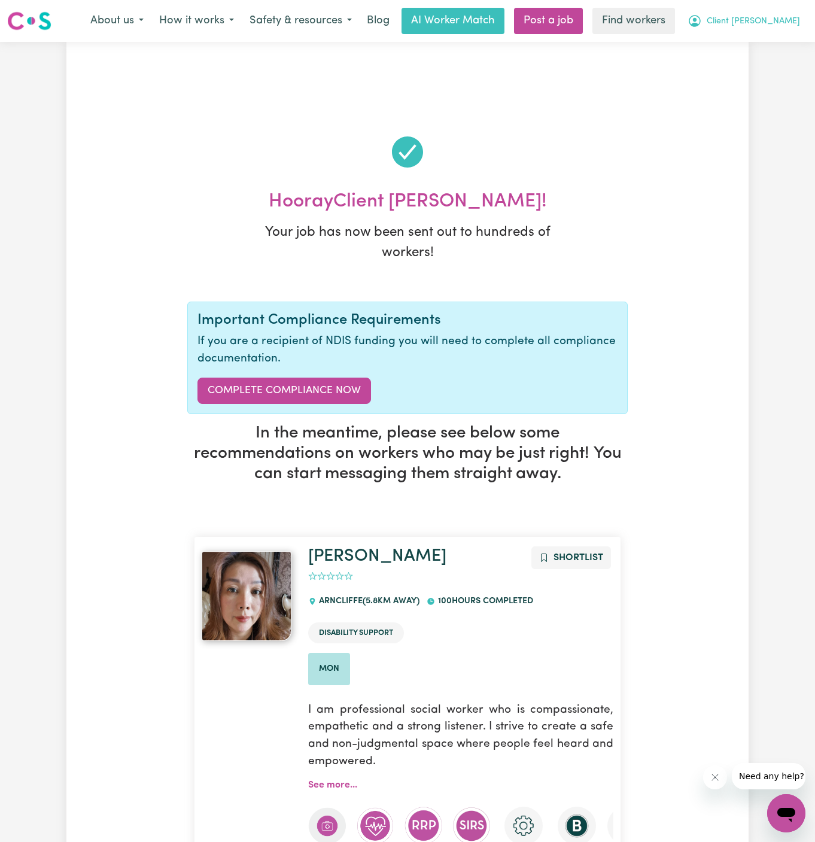
click at [765, 25] on span "Client [PERSON_NAME]" at bounding box center [753, 21] width 93 height 13
click at [733, 38] on link "My Dashboard" at bounding box center [760, 46] width 95 height 23
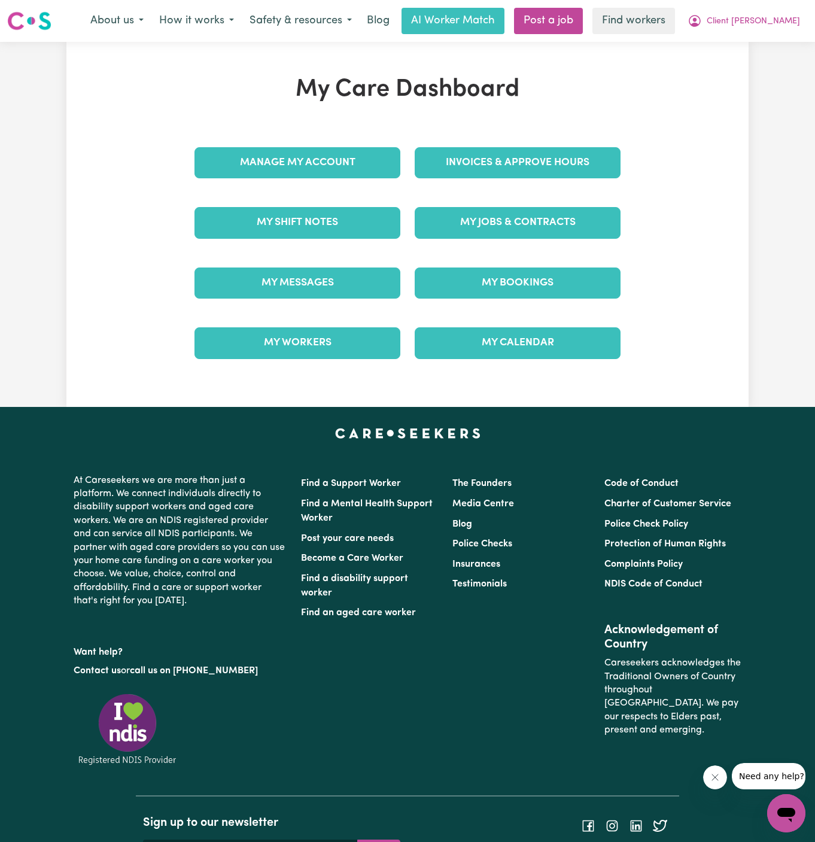
click at [349, 171] on div "Manage My Account" at bounding box center [297, 163] width 220 height 60
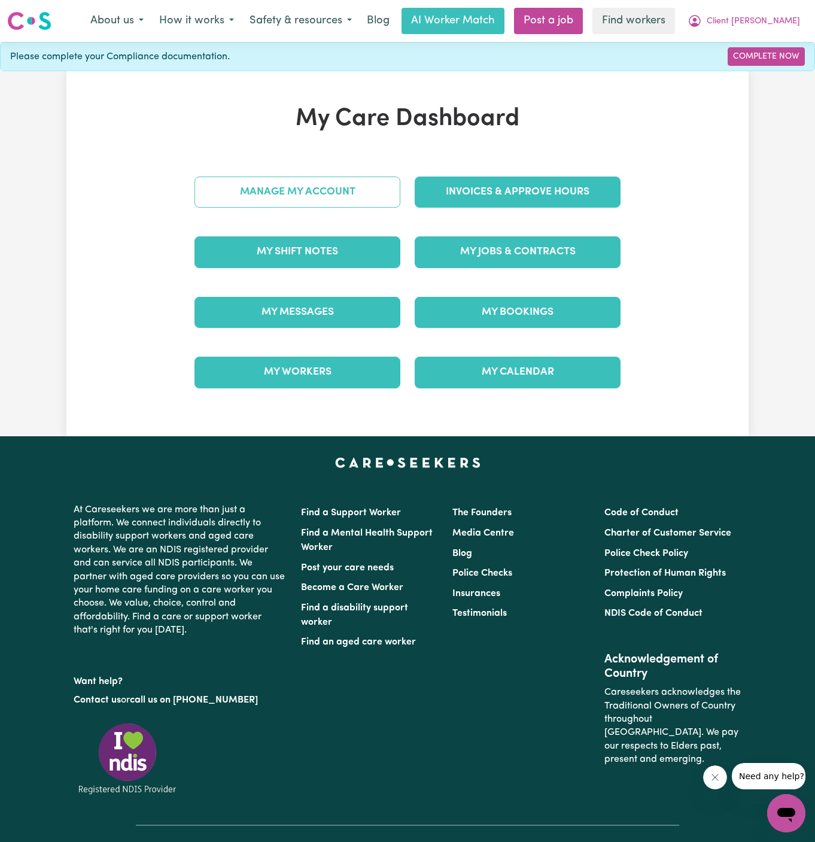
click at [346, 184] on link "Manage My Account" at bounding box center [297, 192] width 206 height 31
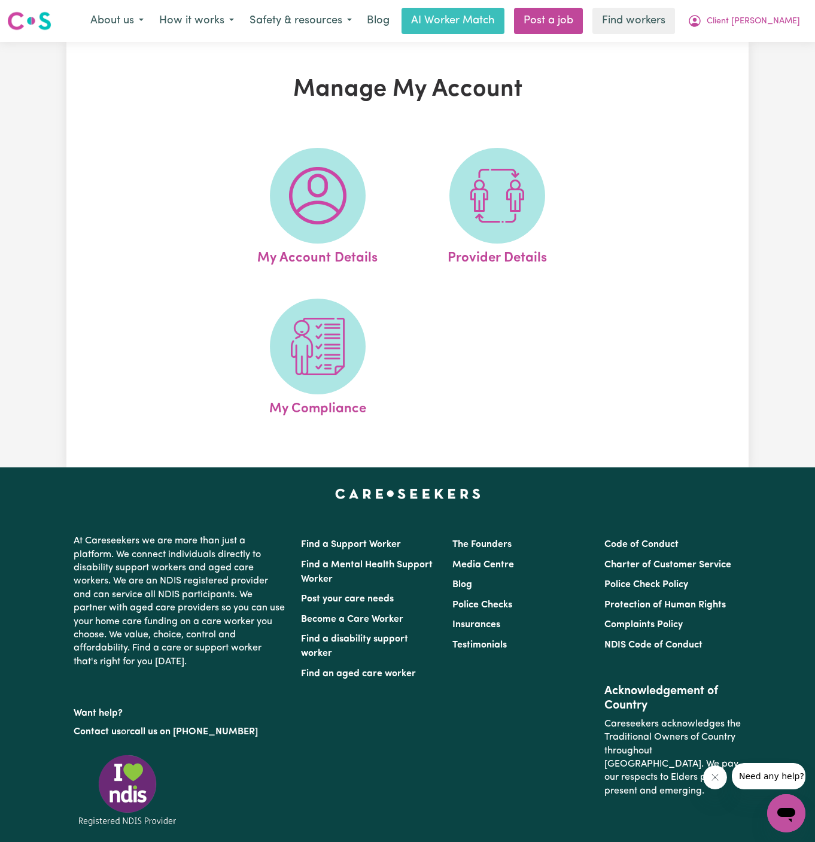
click at [346, 184] on span at bounding box center [318, 196] width 96 height 96
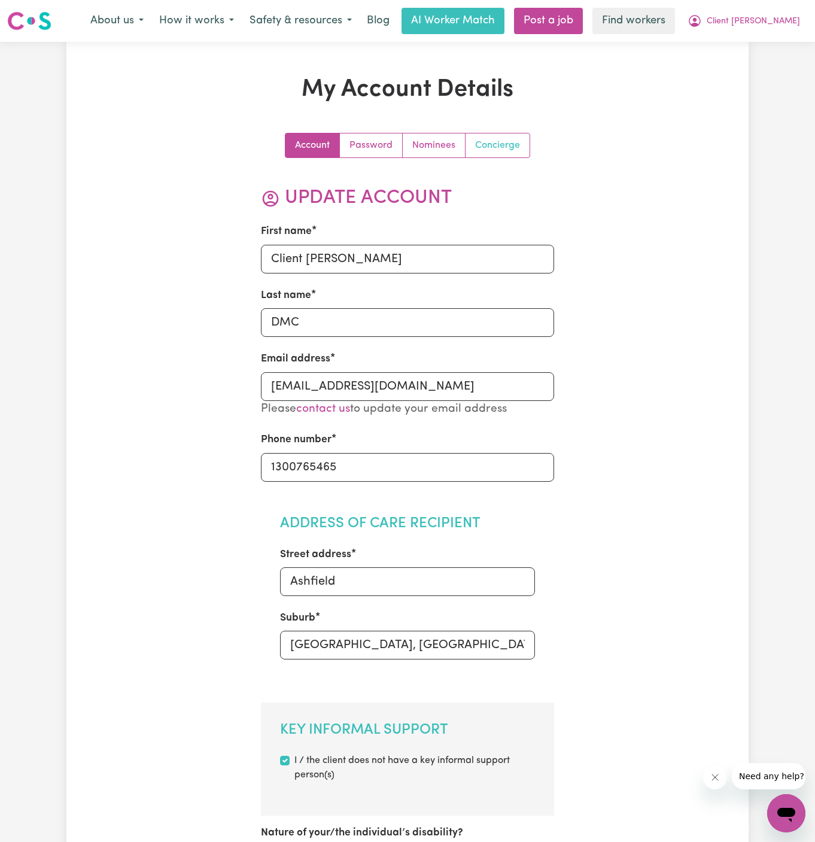
click at [497, 149] on link "Concierge" at bounding box center [497, 145] width 64 height 24
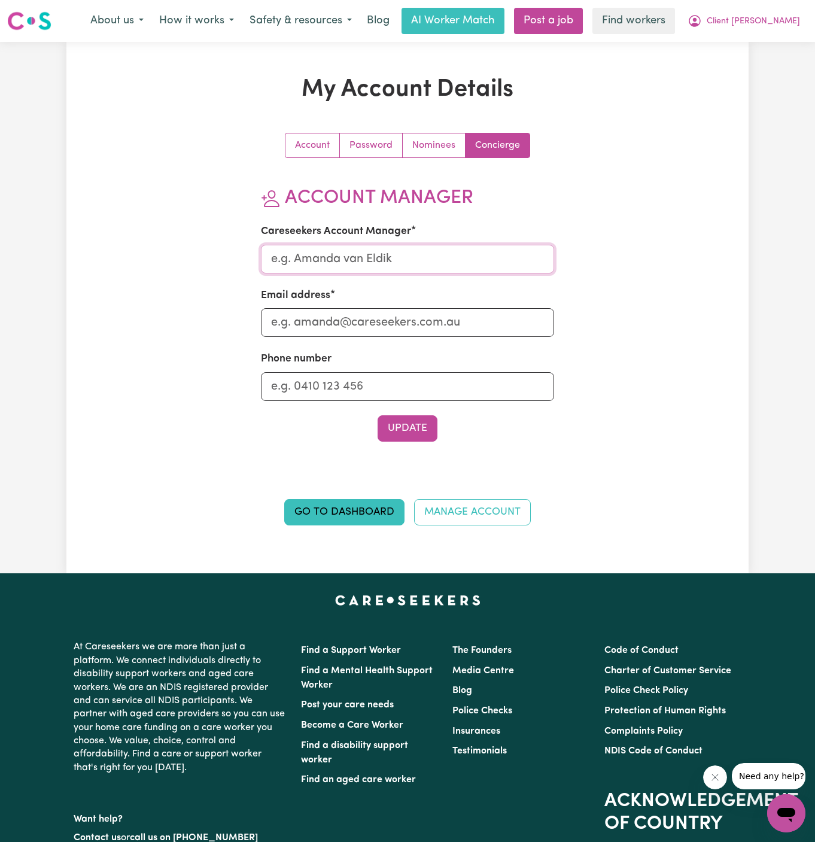
click at [439, 252] on input "Careseekers Account Manager" at bounding box center [408, 259] width 294 height 29
type input "Annie"
click at [416, 331] on input "Email address" at bounding box center [408, 322] width 294 height 29
type input "annie@careseekers.com.au"
click at [398, 376] on input "Phone number" at bounding box center [408, 386] width 294 height 29
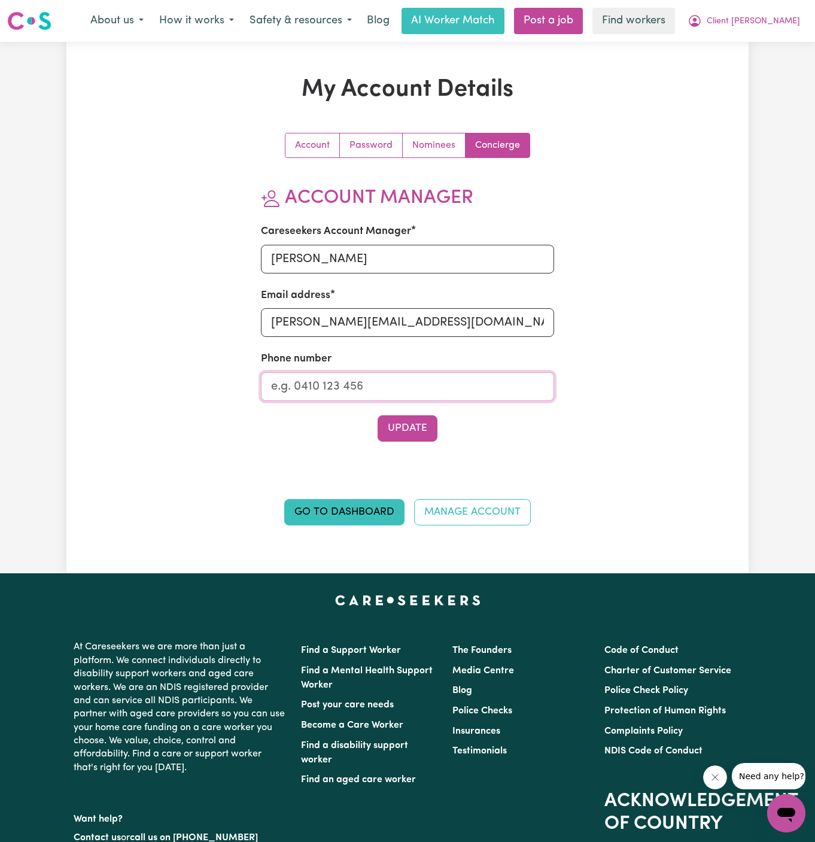
type input "1300765465"
click at [434, 442] on div "Account Password Nominees Concierge Account Manager Careseekers Account Manager…" at bounding box center [408, 297] width 294 height 328
click at [419, 432] on button "Update" at bounding box center [408, 428] width 60 height 26
click at [789, 16] on span "Client [PERSON_NAME]" at bounding box center [753, 21] width 93 height 13
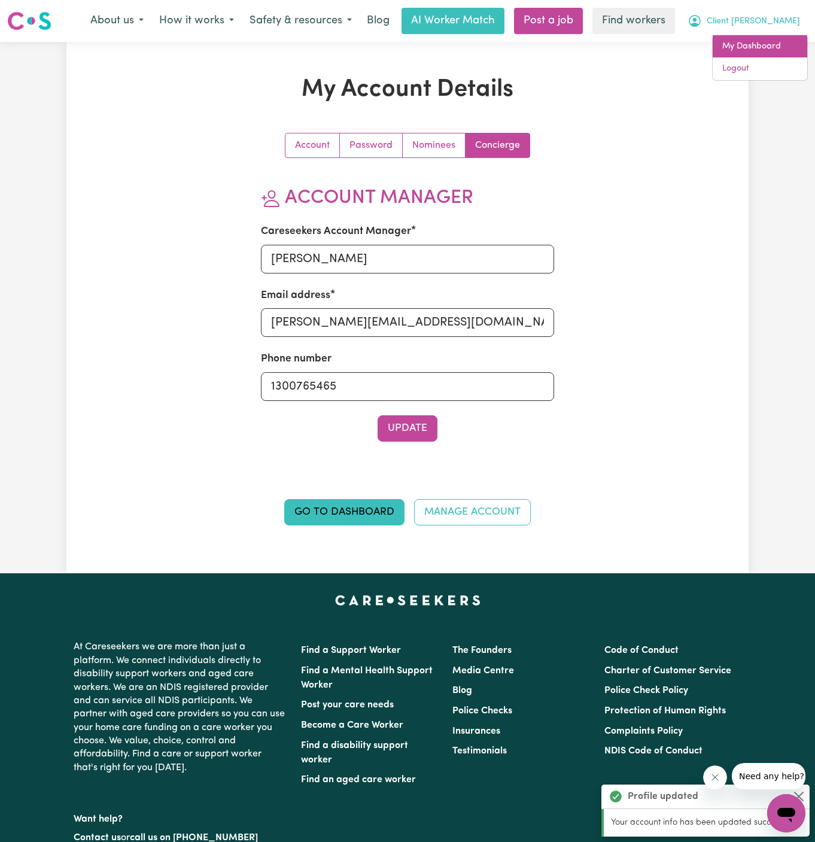
click at [786, 41] on link "My Dashboard" at bounding box center [760, 46] width 95 height 23
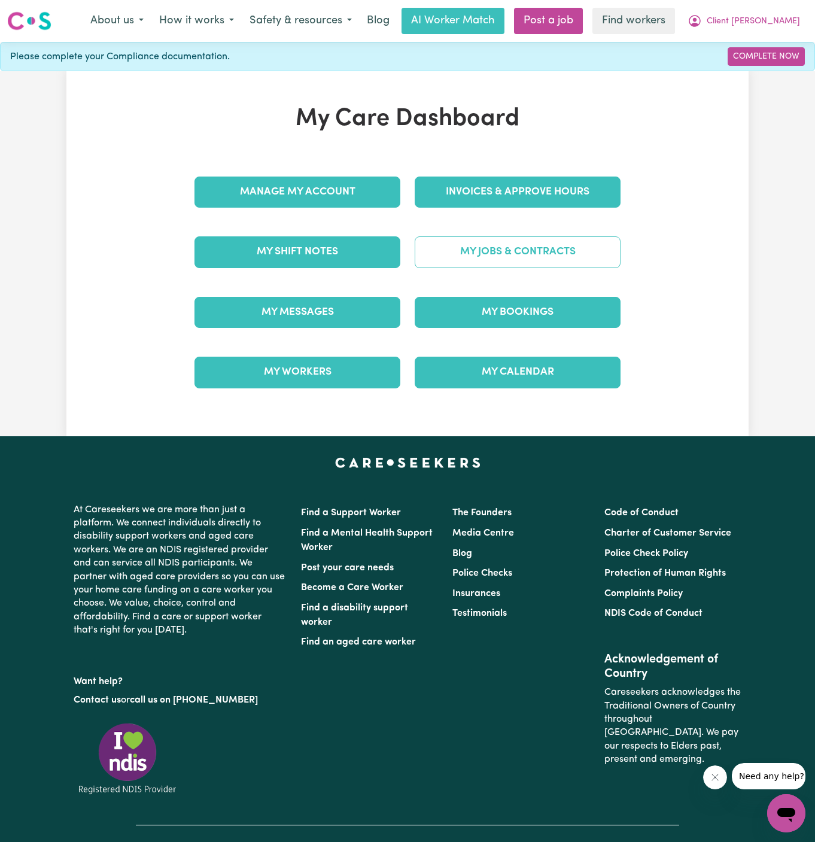
click at [486, 245] on link "My Jobs & Contracts" at bounding box center [518, 251] width 206 height 31
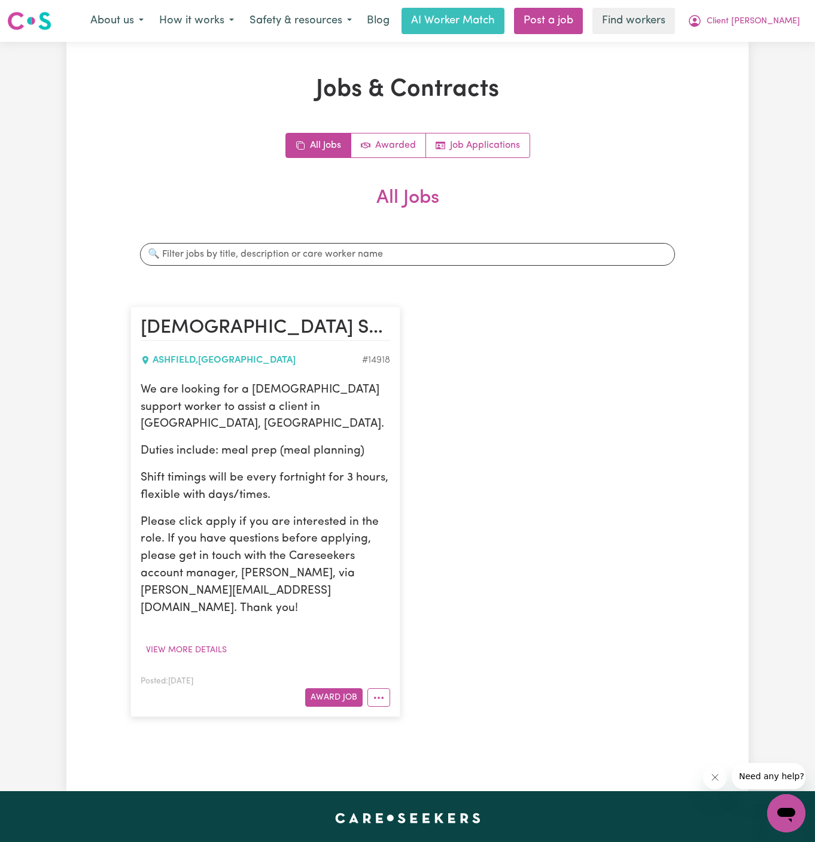
click at [224, 404] on p "We are looking for a female support worker to assist a client in Ashfield, NSW." at bounding box center [266, 407] width 250 height 51
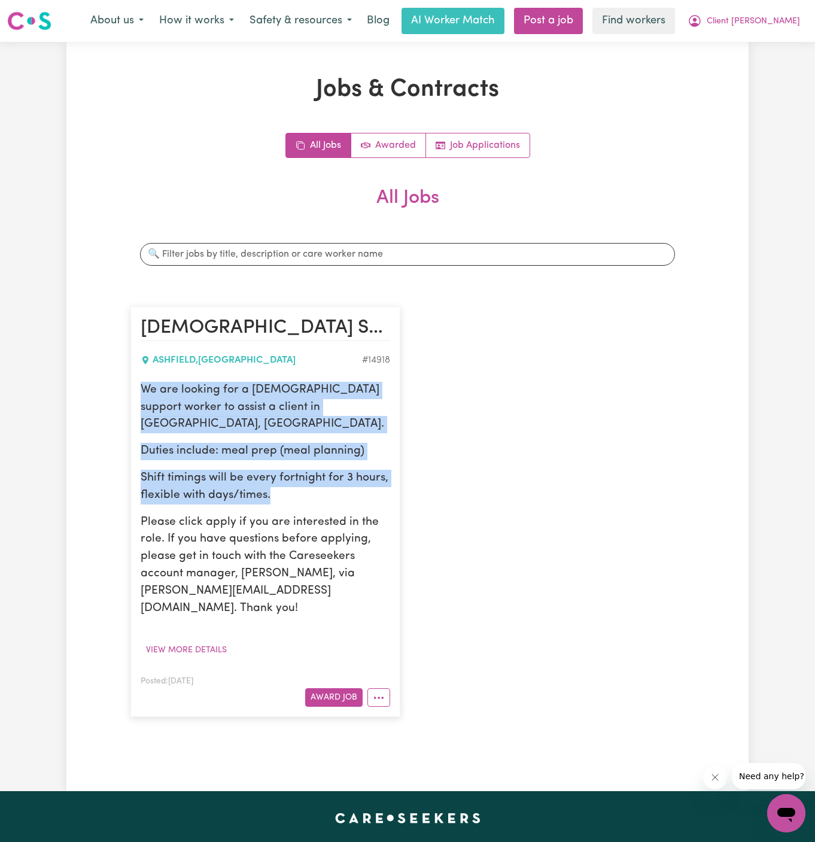
drag, startPoint x: 138, startPoint y: 387, endPoint x: 279, endPoint y: 480, distance: 169.1
click at [279, 480] on article "Female Support Worker Needed In Ashfield, NSW ASHFIELD , New South Wales # 1491…" at bounding box center [265, 511] width 270 height 410
copy div "We are looking for a female support worker to assist a client in Ashfield, NSW.…"
click at [791, 23] on span "Client [PERSON_NAME]" at bounding box center [753, 21] width 93 height 13
click at [778, 42] on link "My Dashboard" at bounding box center [760, 46] width 95 height 23
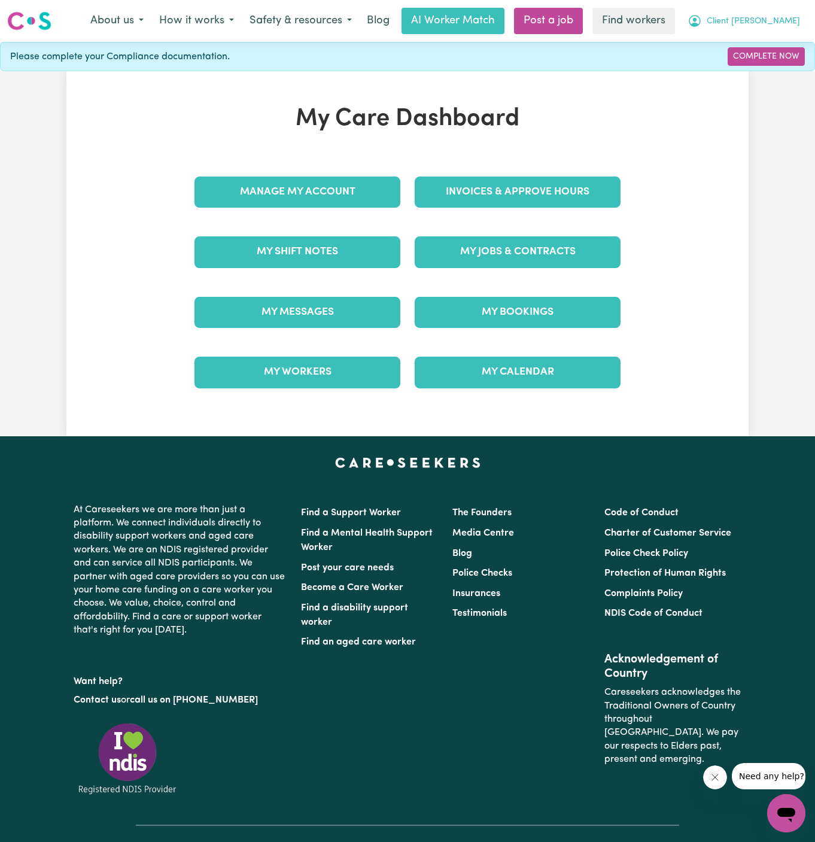
click at [778, 27] on span "Client [PERSON_NAME]" at bounding box center [753, 21] width 93 height 13
click at [770, 75] on link "Logout" at bounding box center [760, 68] width 95 height 23
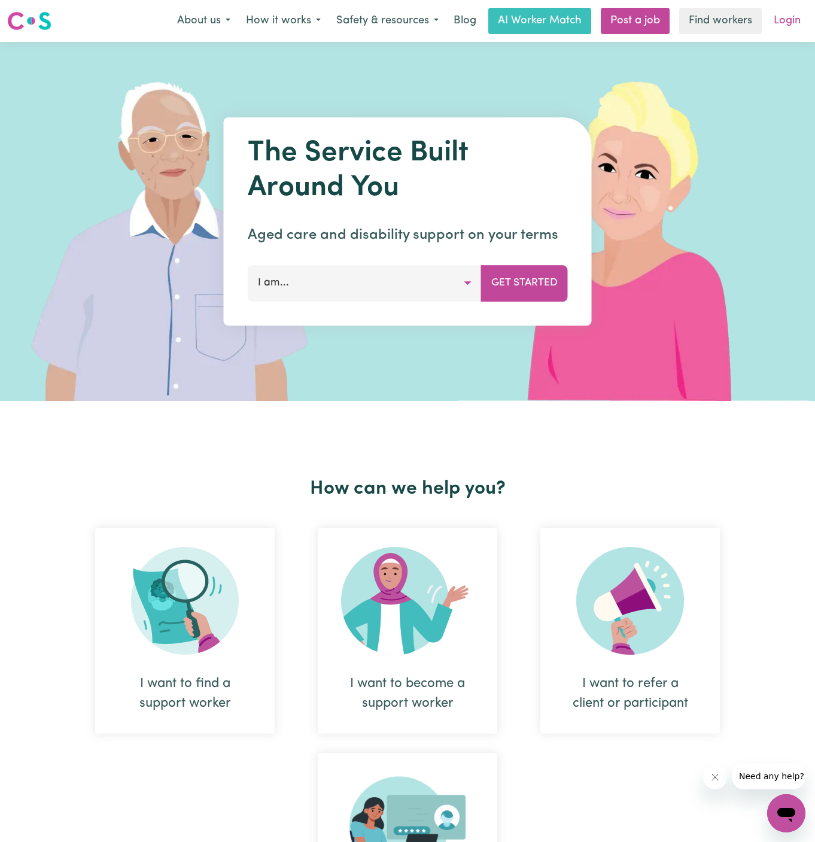
click at [780, 24] on link "Login" at bounding box center [786, 21] width 41 height 26
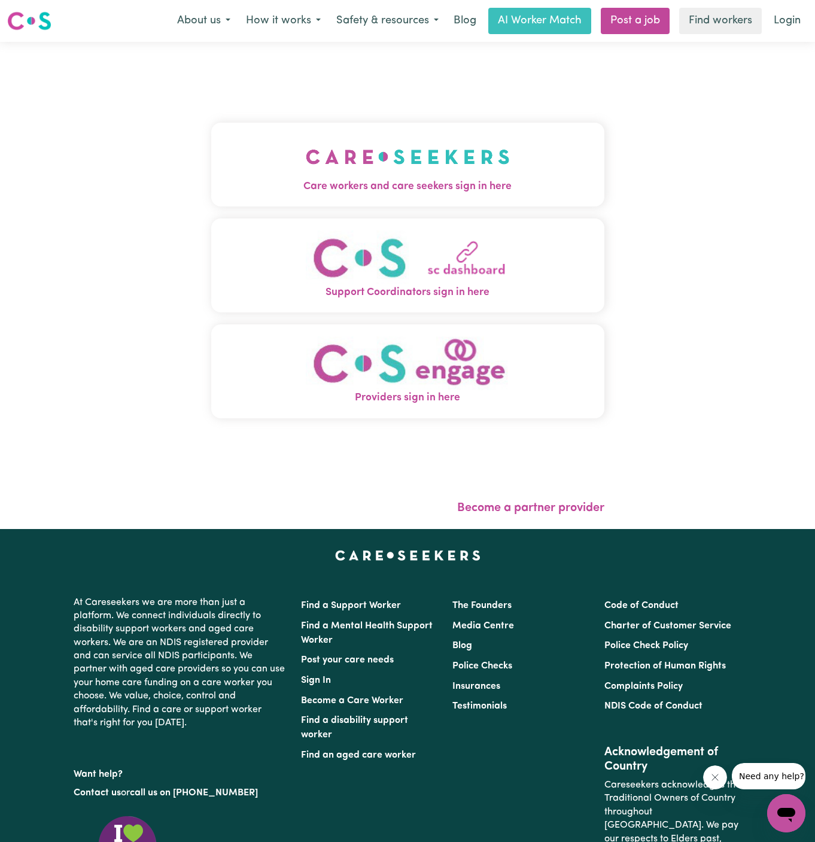
click at [407, 163] on img "Care workers and care seekers sign in here" at bounding box center [408, 157] width 204 height 44
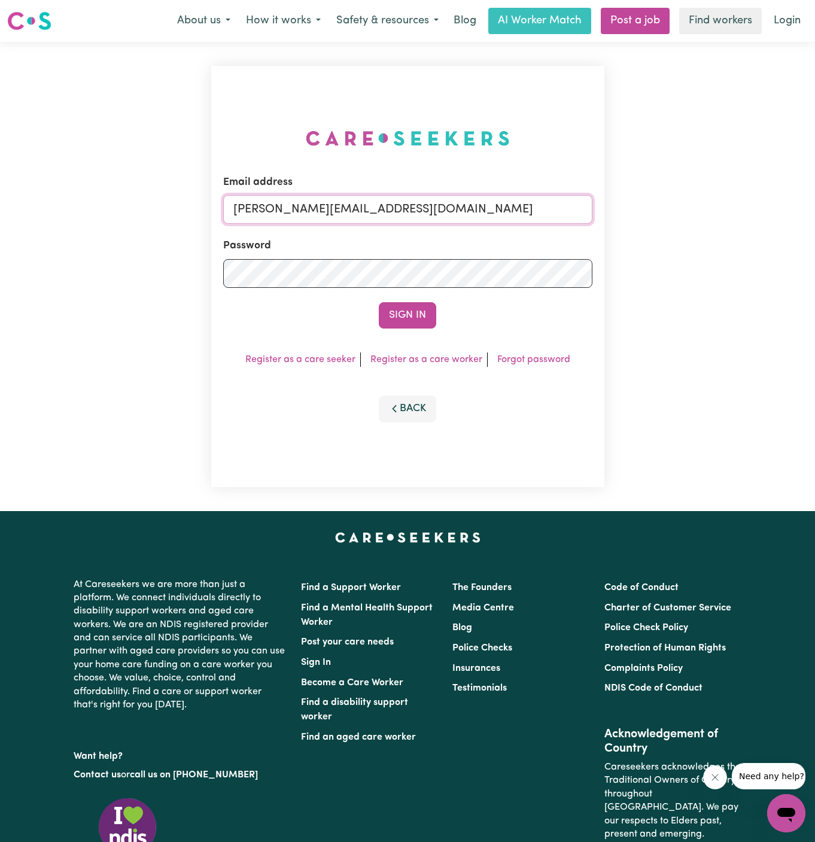
click at [499, 216] on input "dyan@careseekers.com.au" at bounding box center [407, 209] width 369 height 29
click at [355, 216] on input "moureenqTC@careseekers.com.au" at bounding box center [407, 209] width 369 height 29
click at [376, 222] on input "sonjagodfreychanYS@careseekers.com.au" at bounding box center [407, 209] width 369 height 29
drag, startPoint x: 294, startPoint y: 209, endPoint x: 665, endPoint y: 215, distance: 371.0
click at [665, 215] on div "Email address superuser~GrahamWhiteKNC@careseekers.com.au Password Sign In Regi…" at bounding box center [407, 276] width 815 height 469
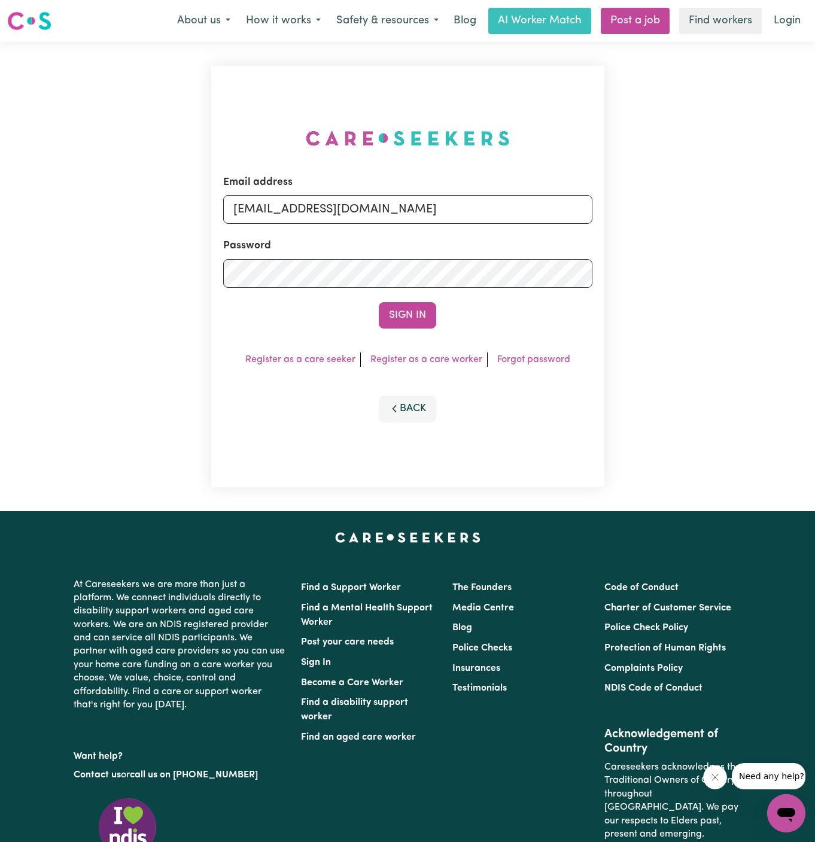
type input "superuser~ReneeSimpsonDMC@careseekers.com.au"
click at [379, 302] on button "Sign In" at bounding box center [407, 315] width 57 height 26
